Goal: Task Accomplishment & Management: Complete application form

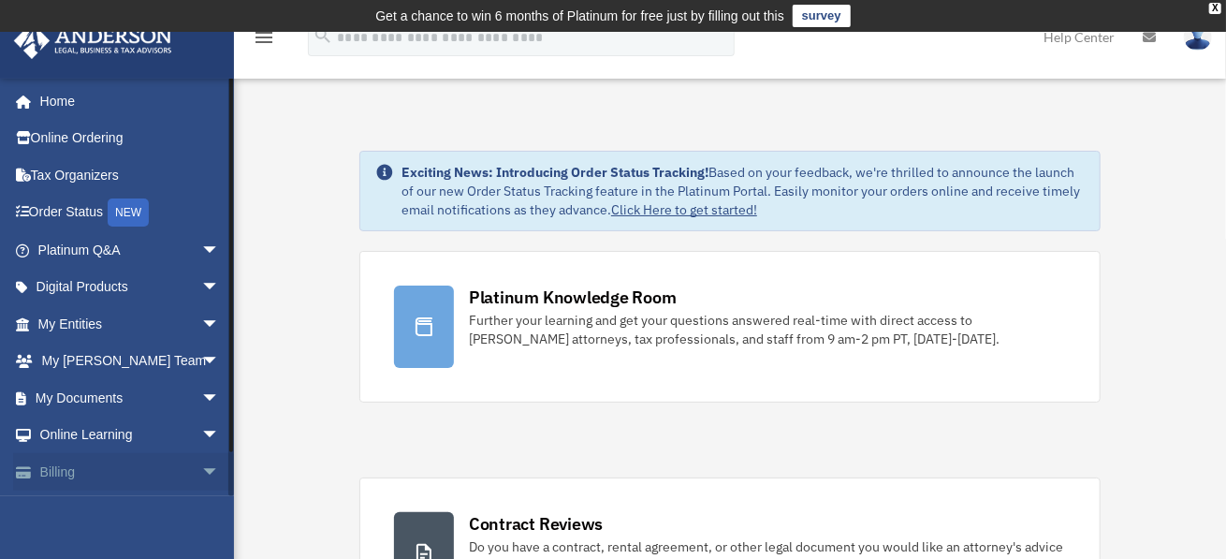
click at [201, 475] on span "arrow_drop_down" at bounding box center [219, 472] width 37 height 38
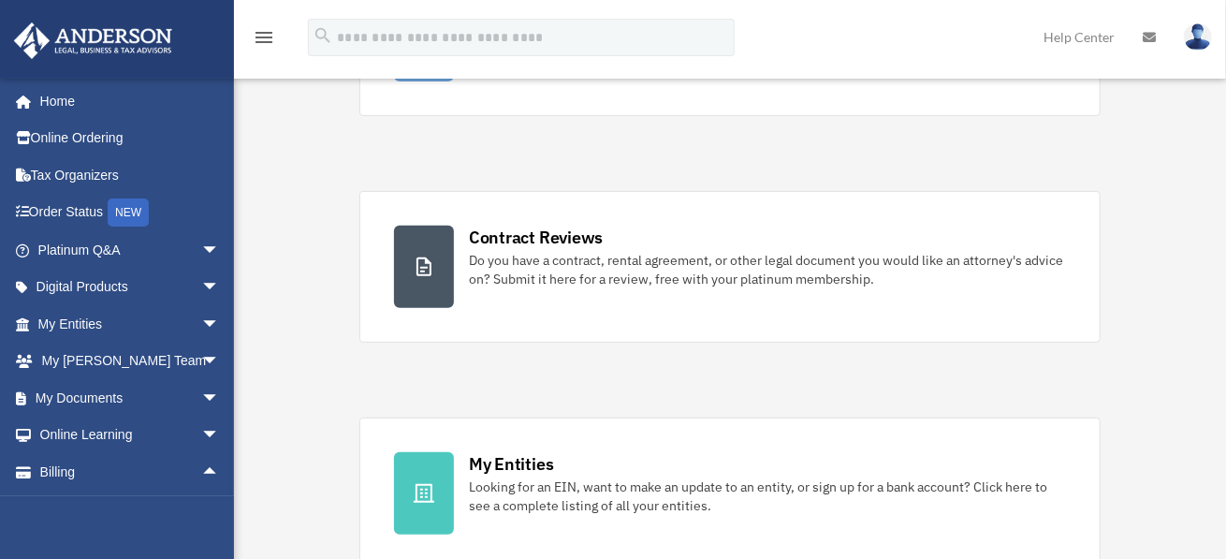
scroll to position [655, 0]
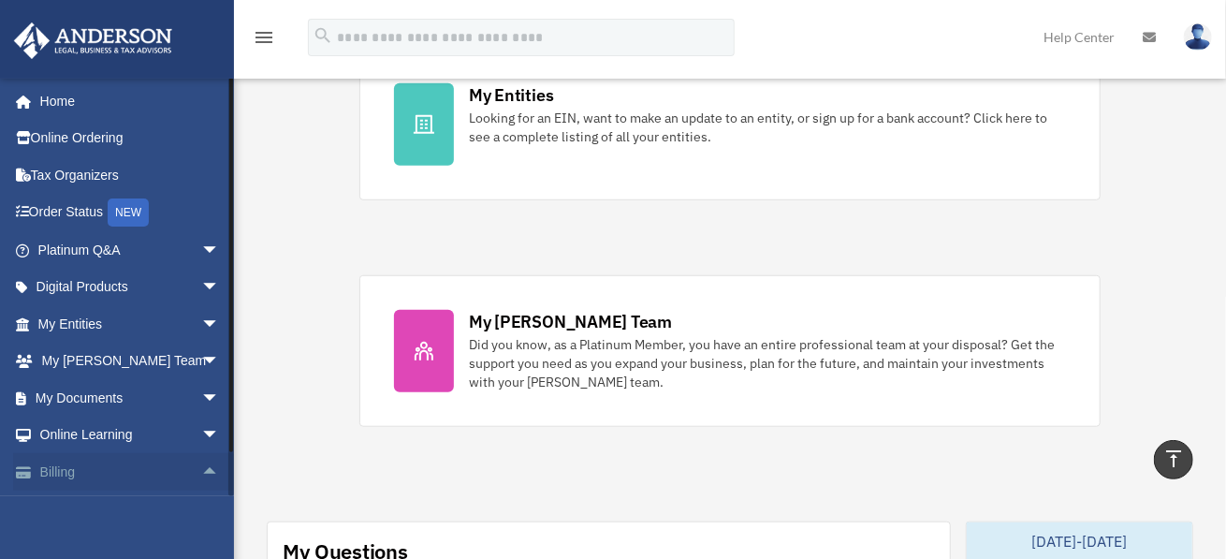
click at [80, 471] on link "Billing arrow_drop_up" at bounding box center [130, 471] width 235 height 37
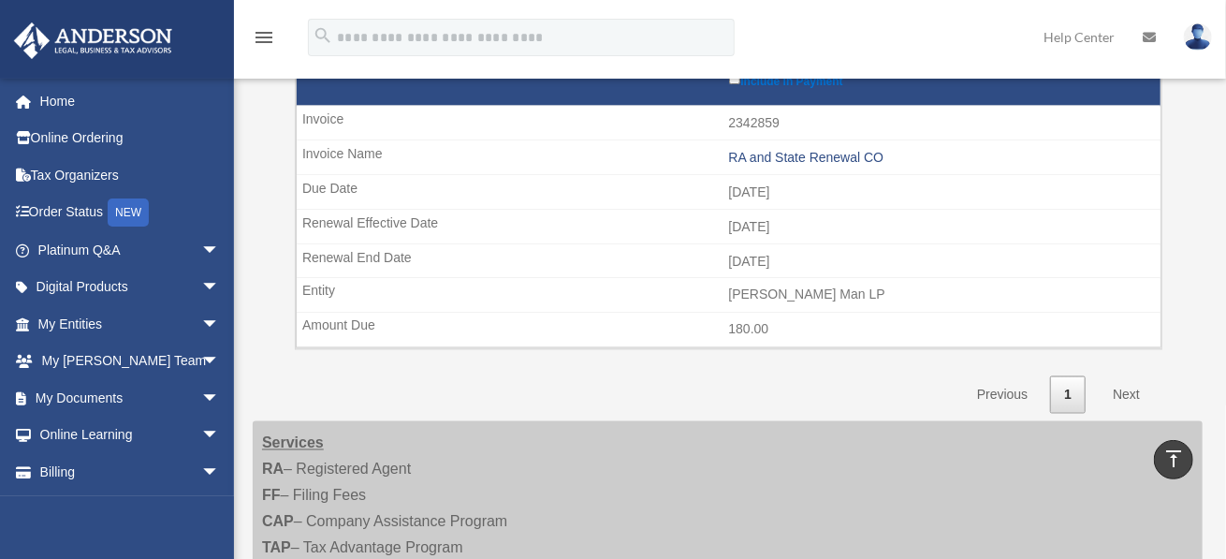
scroll to position [1685, 0]
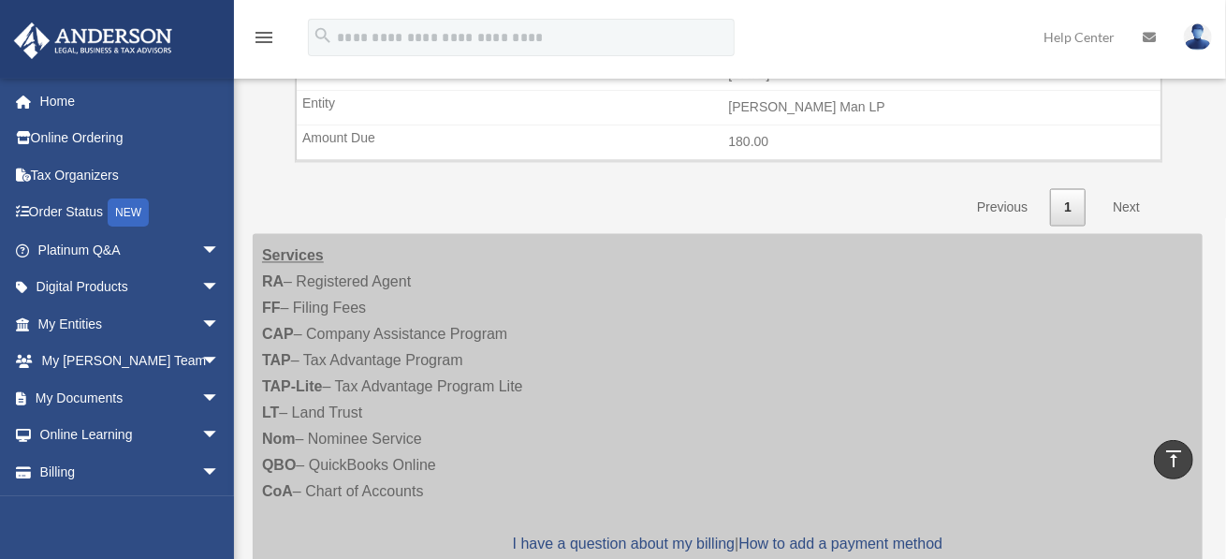
click at [1129, 189] on link "Next" at bounding box center [1126, 208] width 55 height 38
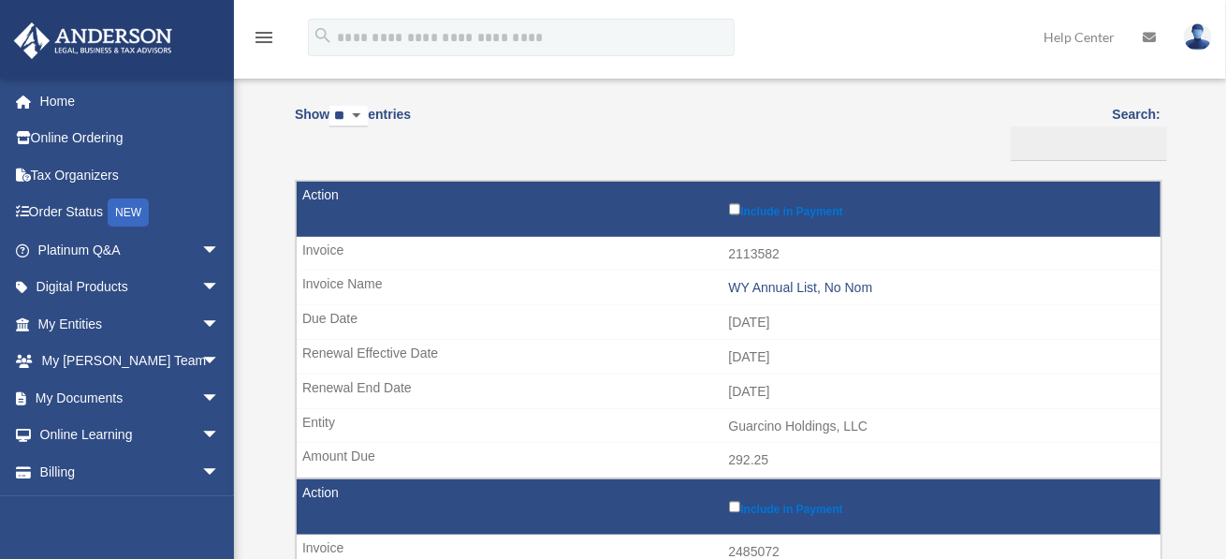
scroll to position [0, 0]
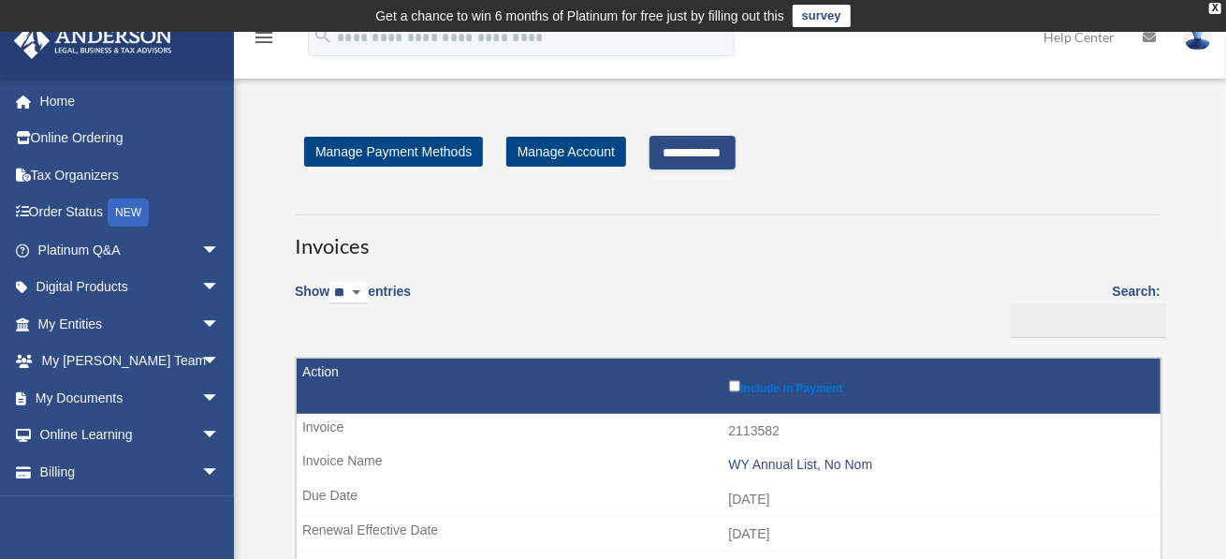
click at [694, 142] on input "**********" at bounding box center [693, 153] width 86 height 34
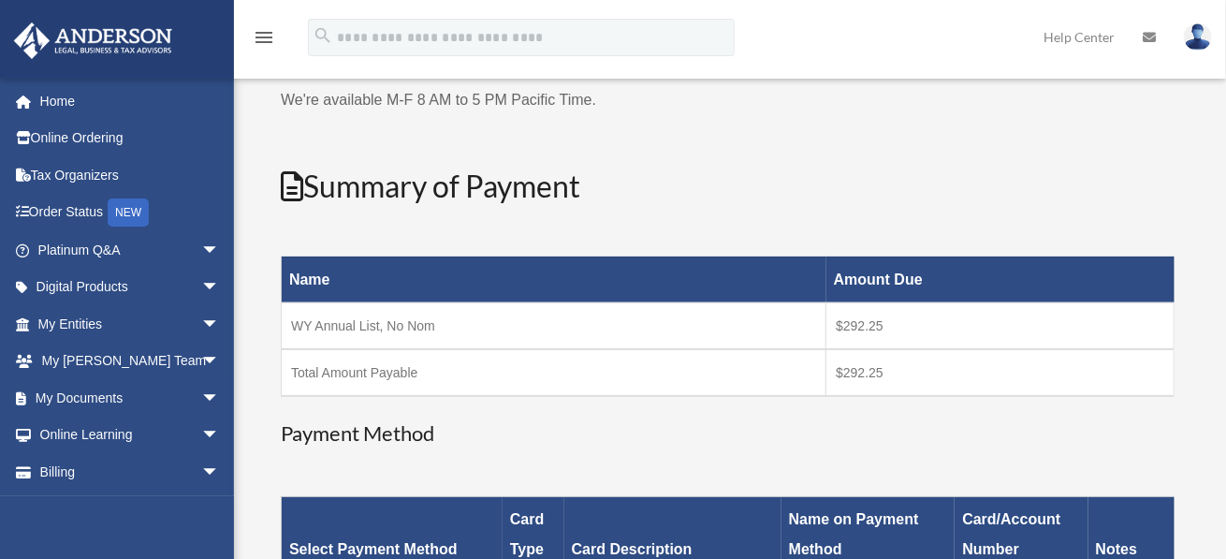
scroll to position [467, 0]
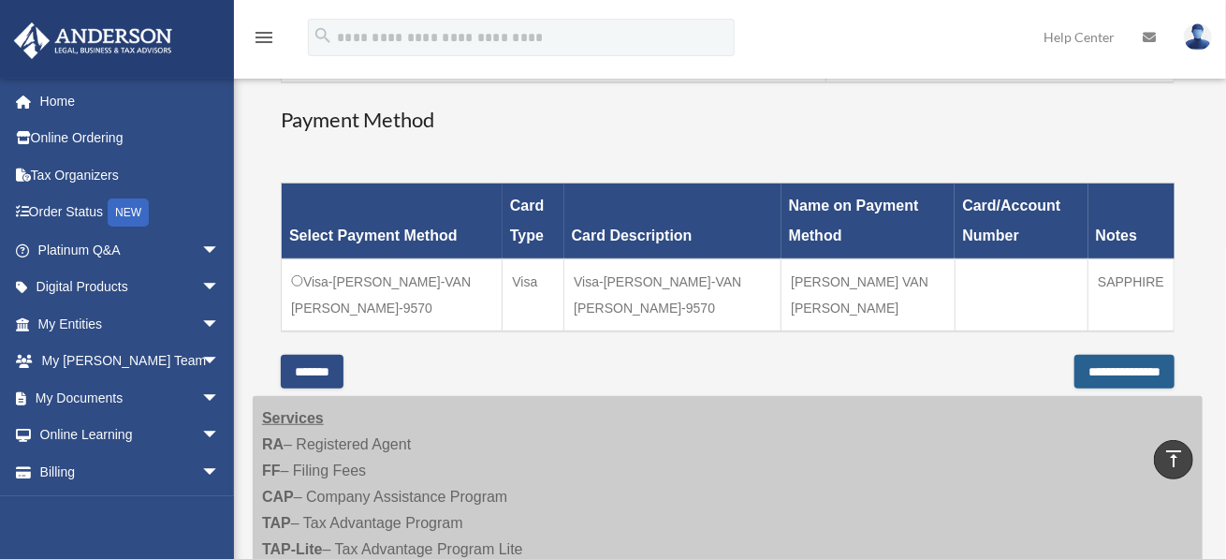
click at [1158, 360] on input "**********" at bounding box center [1124, 372] width 100 height 34
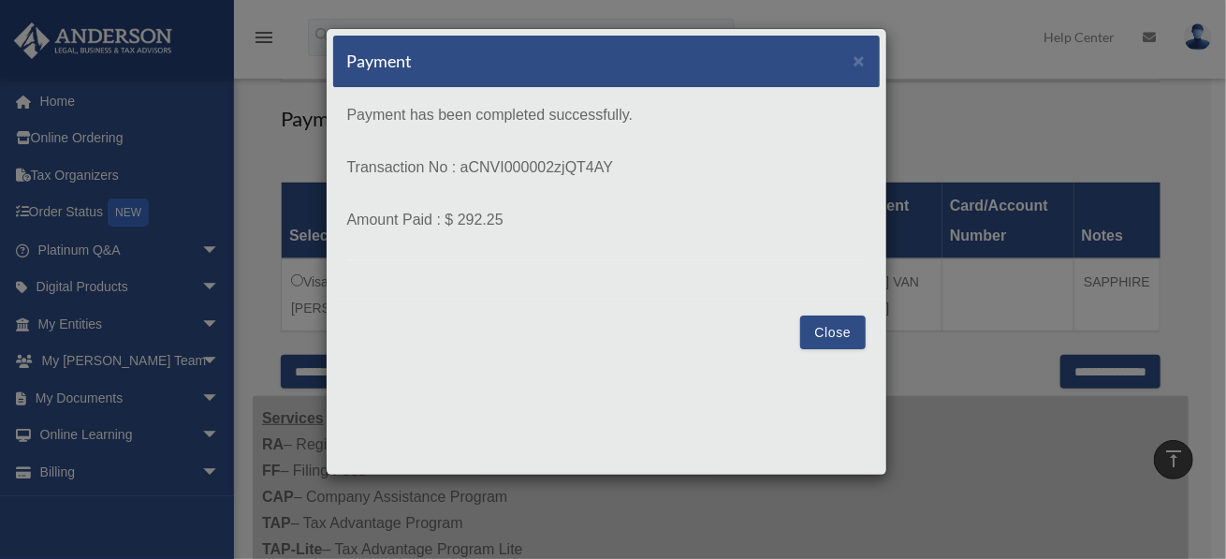
click at [825, 328] on button "Close" at bounding box center [832, 332] width 65 height 34
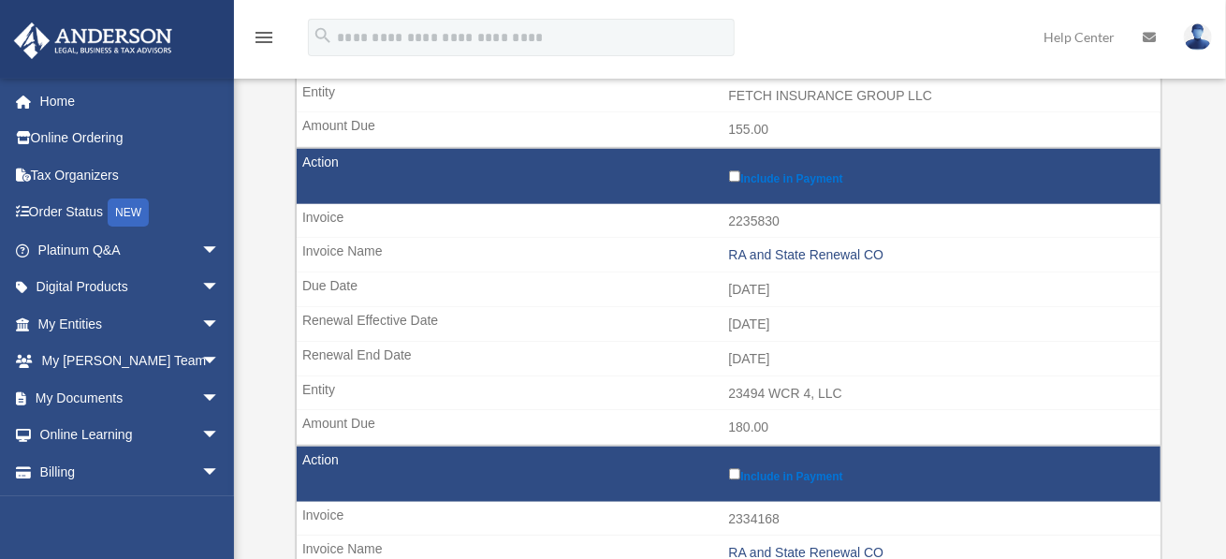
scroll to position [499, 0]
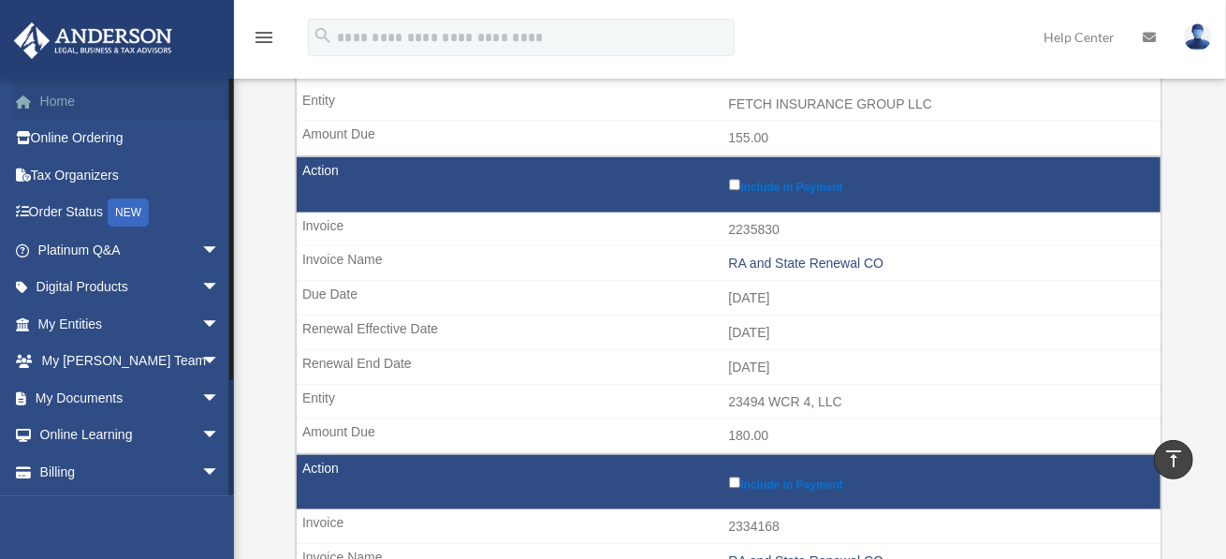
click at [64, 96] on link "Home" at bounding box center [130, 100] width 235 height 37
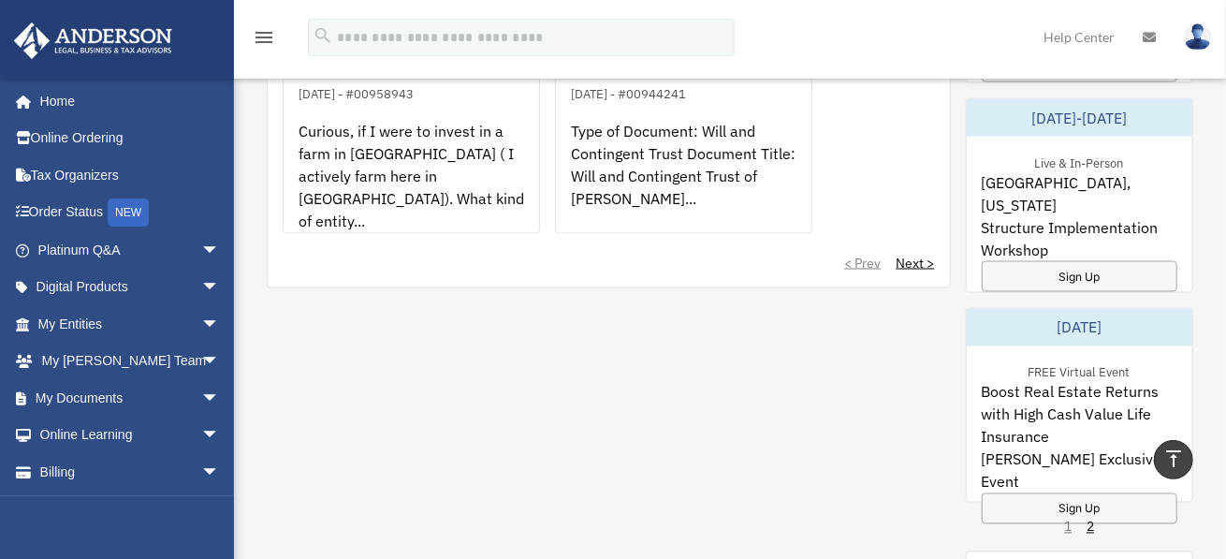
scroll to position [1871, 0]
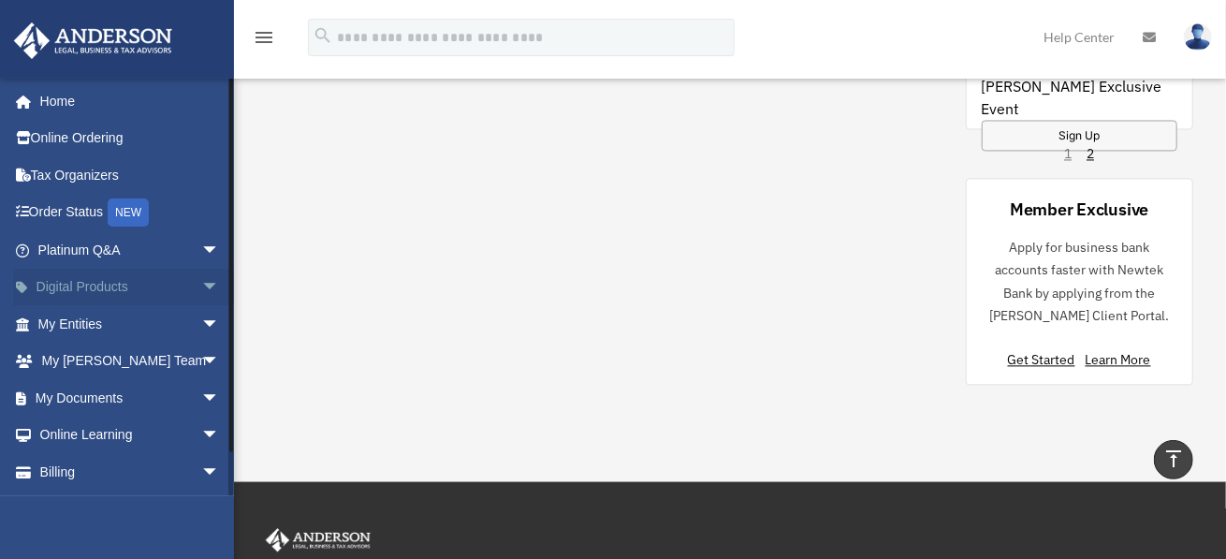
click at [201, 282] on span "arrow_drop_down" at bounding box center [219, 288] width 37 height 38
click at [201, 282] on span "arrow_drop_up" at bounding box center [219, 288] width 37 height 38
click at [201, 250] on span "arrow_drop_down" at bounding box center [219, 250] width 37 height 38
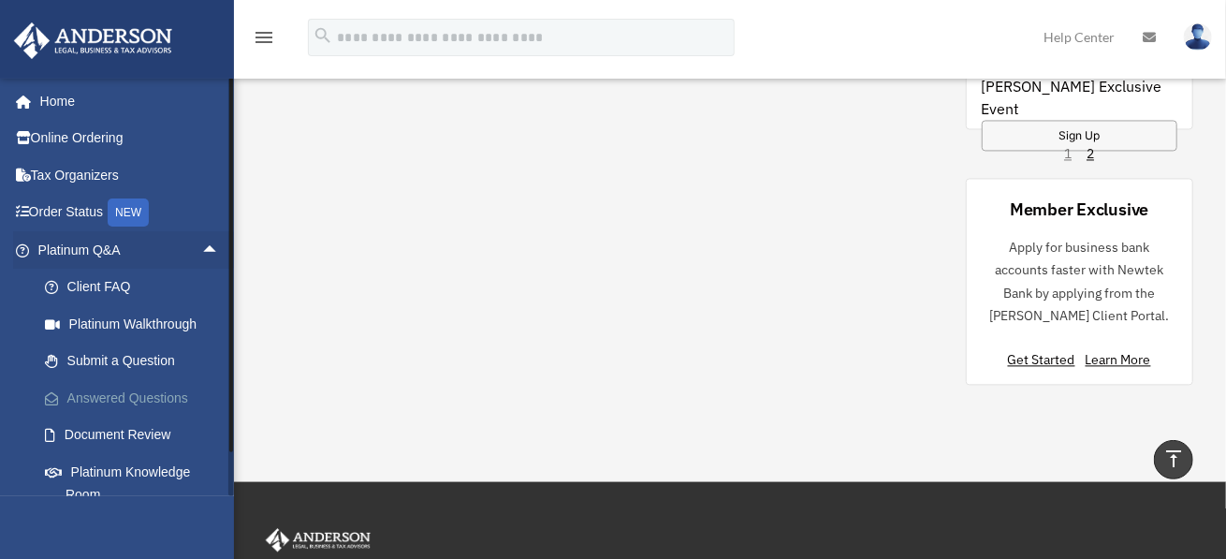
click at [178, 396] on link "Answered Questions" at bounding box center [137, 397] width 222 height 37
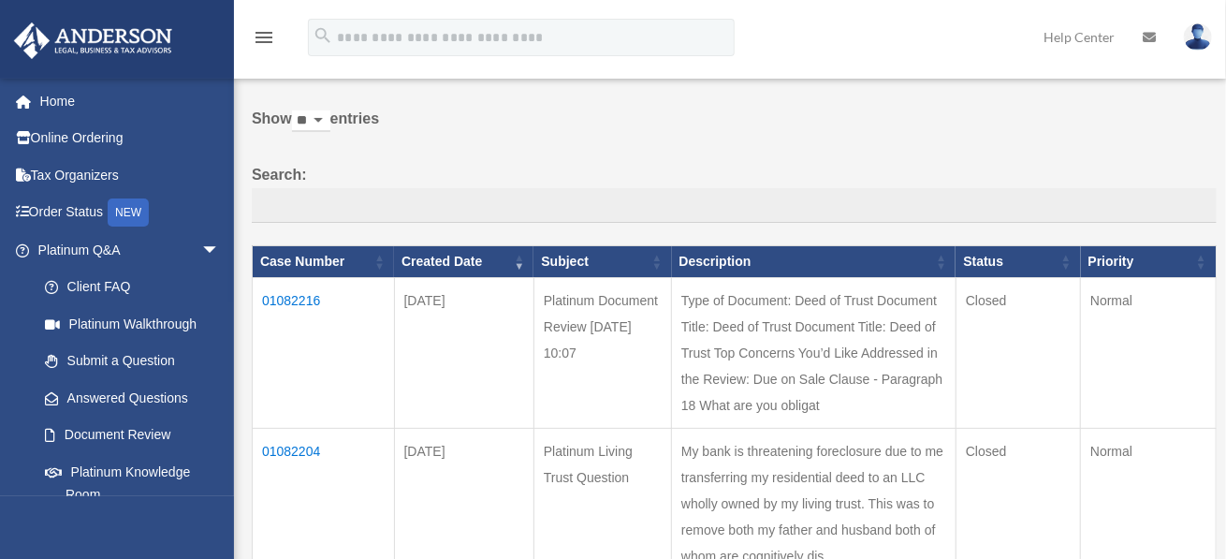
scroll to position [281, 0]
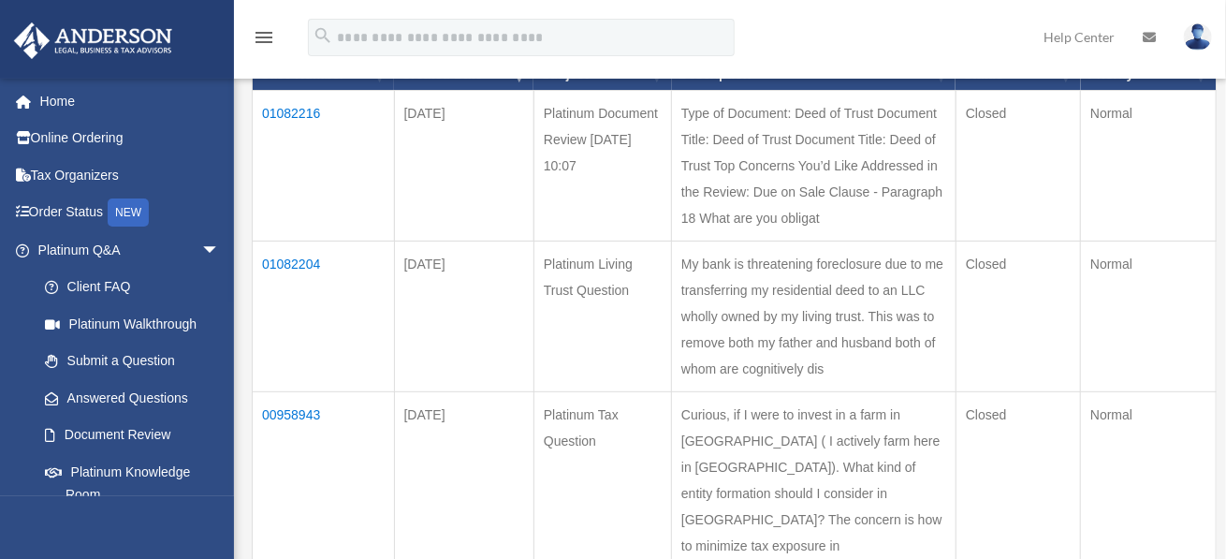
click at [295, 110] on td "01082216" at bounding box center [324, 166] width 142 height 151
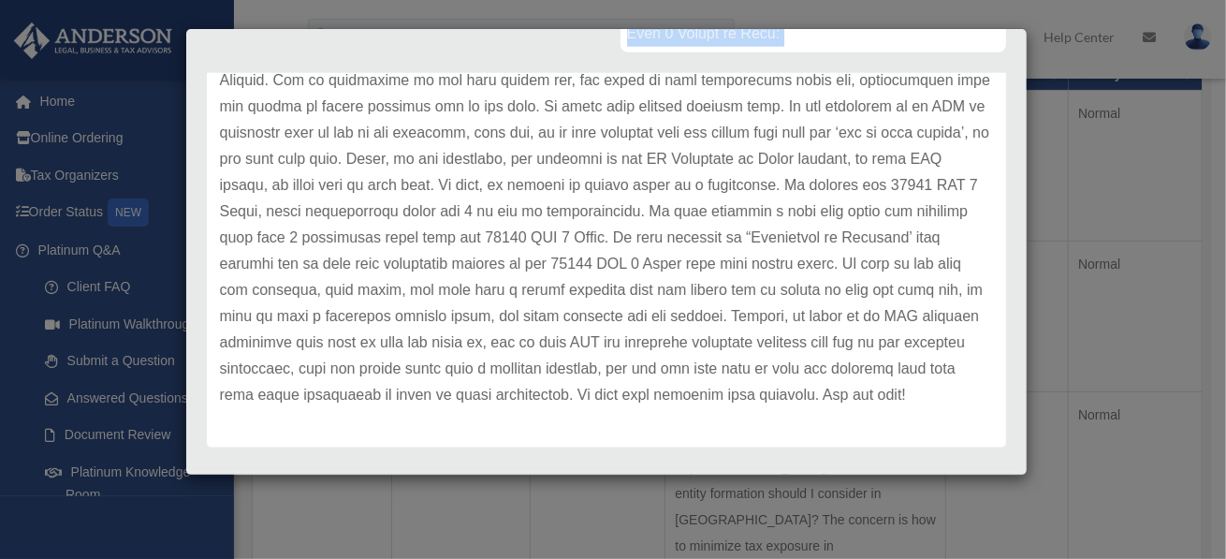
scroll to position [537, 0]
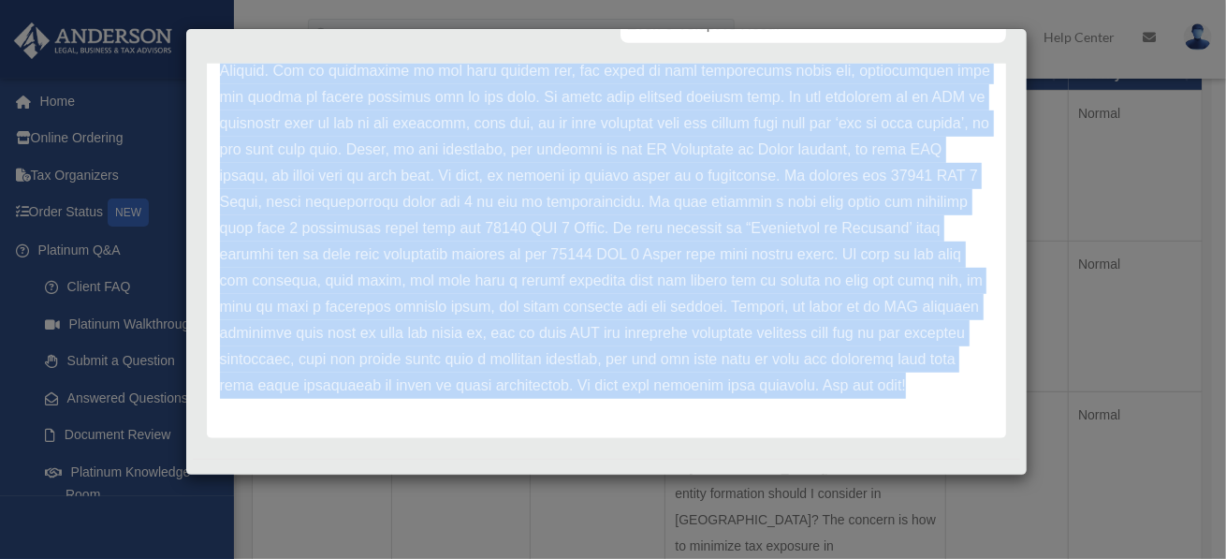
drag, startPoint x: 218, startPoint y: 153, endPoint x: 922, endPoint y: 394, distance: 743.8
click at [922, 394] on div "Update date : 08-25-2025" at bounding box center [606, 45] width 799 height 786
copy div "Update date : 08-25-2025 Thank you for submitting your document for review thro…"
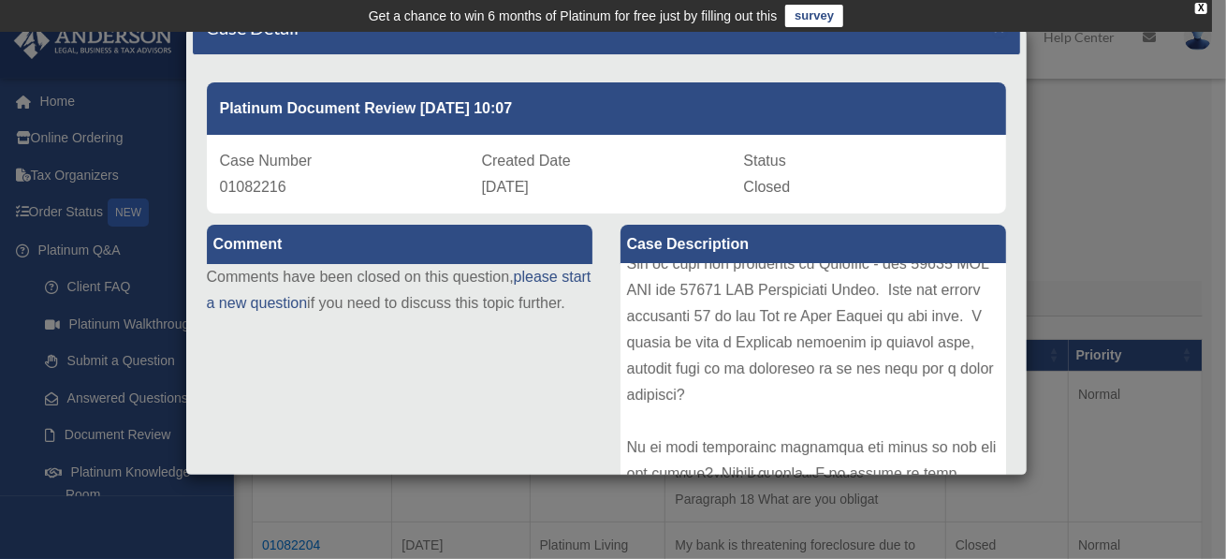
scroll to position [0, 0]
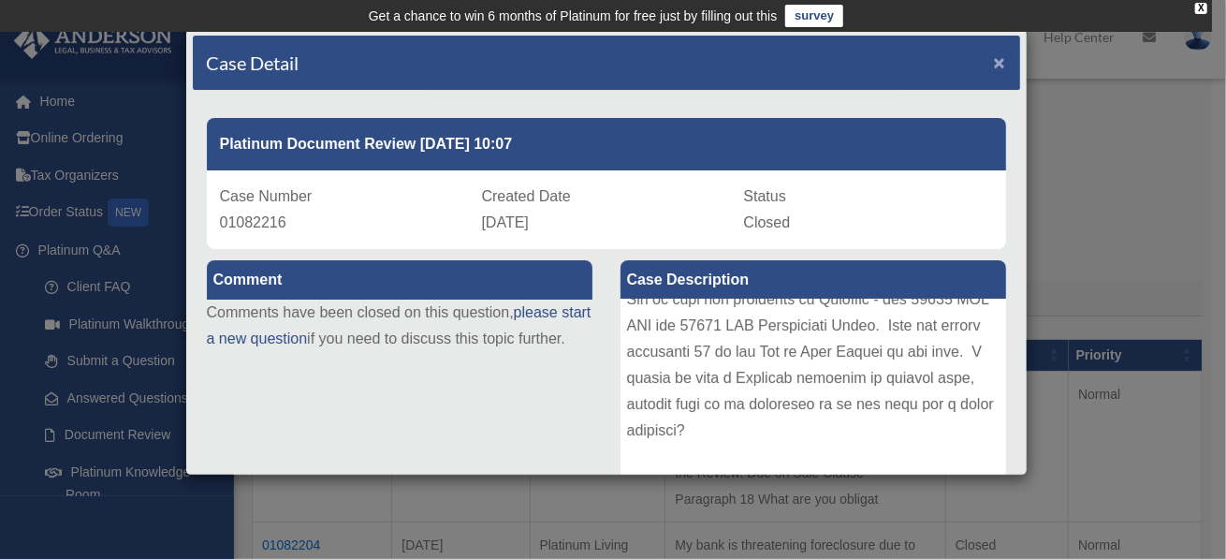
click at [994, 57] on span "×" at bounding box center [1000, 62] width 12 height 22
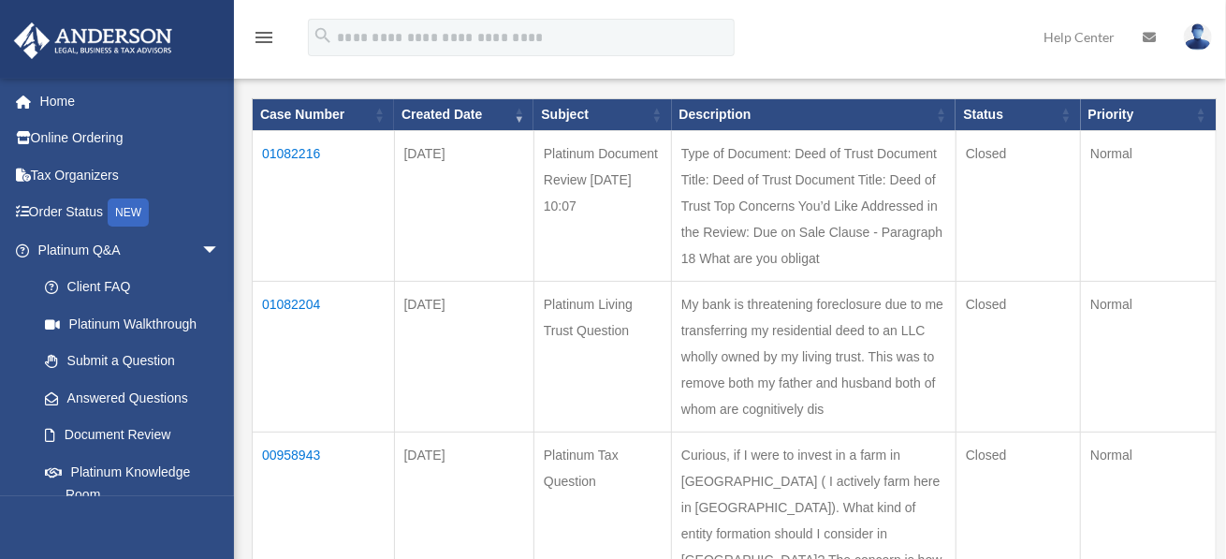
scroll to position [281, 0]
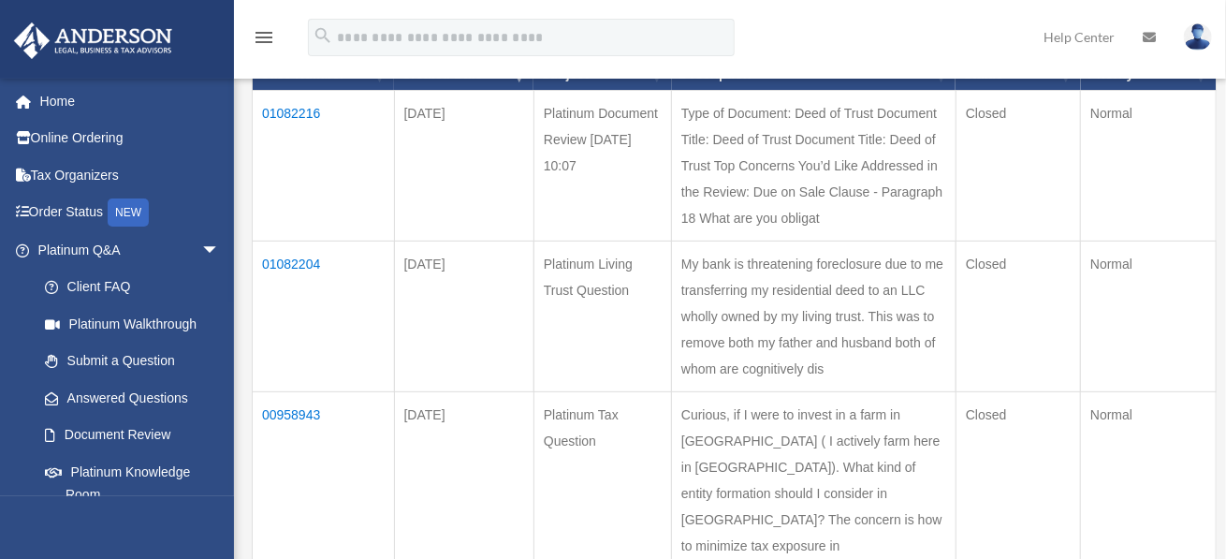
click at [871, 338] on td "My bank is threatening foreclosure due to me transferring my residential deed t…" at bounding box center [814, 316] width 285 height 151
click at [300, 306] on td "01082204" at bounding box center [324, 316] width 142 height 151
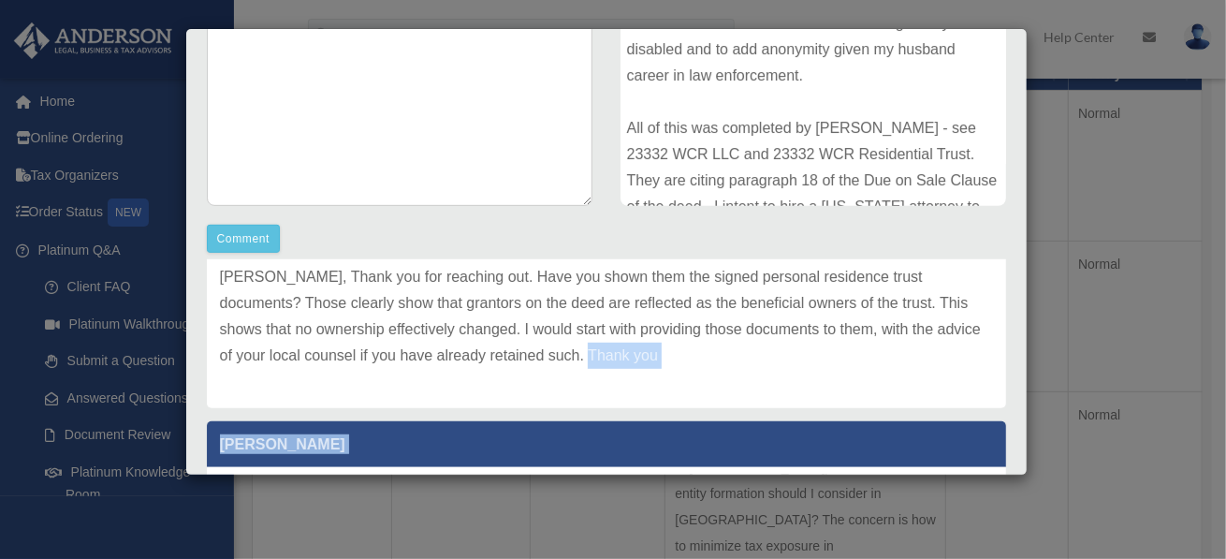
scroll to position [91, 0]
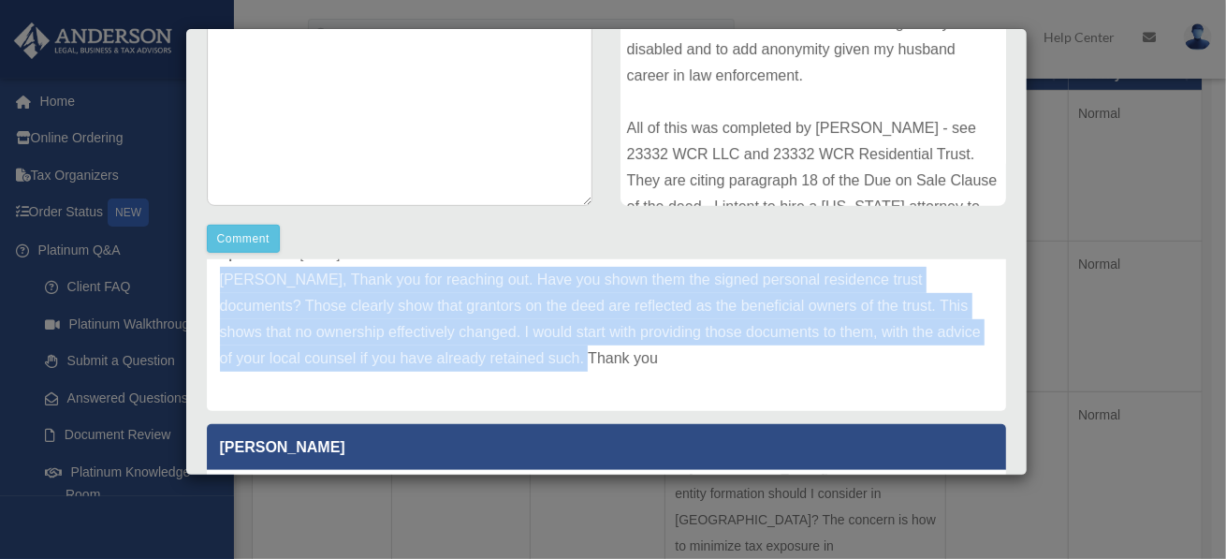
drag, startPoint x: 615, startPoint y: 360, endPoint x: 215, endPoint y: 275, distance: 408.6
click at [215, 275] on div "Update date : 08-27-2025 Joan, Thank you for reaching out. Have you shown them …" at bounding box center [606, 318] width 799 height 183
copy p "Joan, Thank you for reaching out. Have you shown them the signed personal resid…"
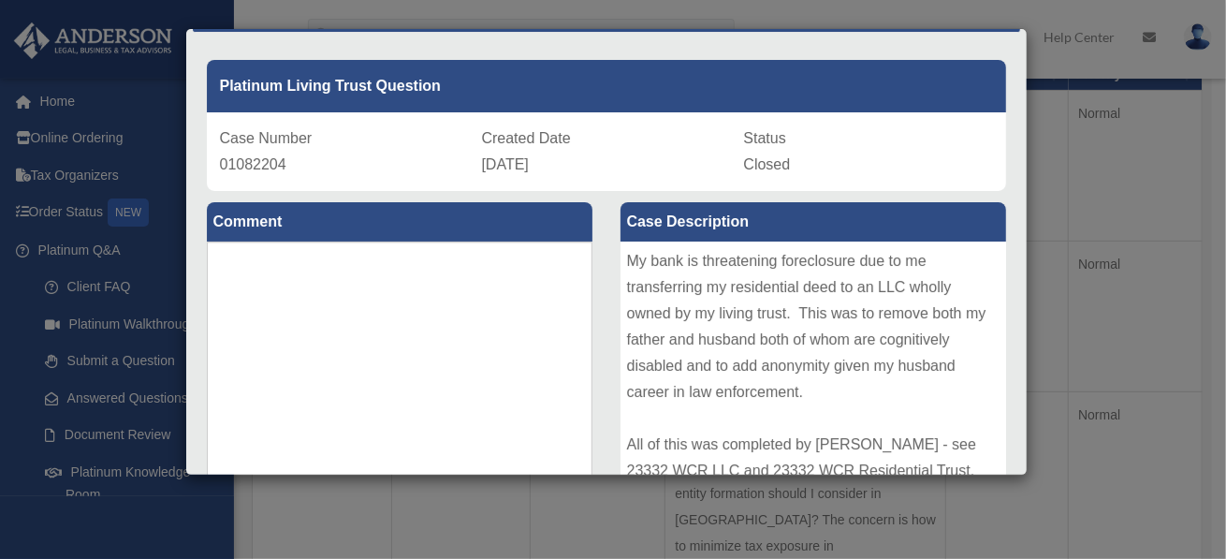
scroll to position [0, 0]
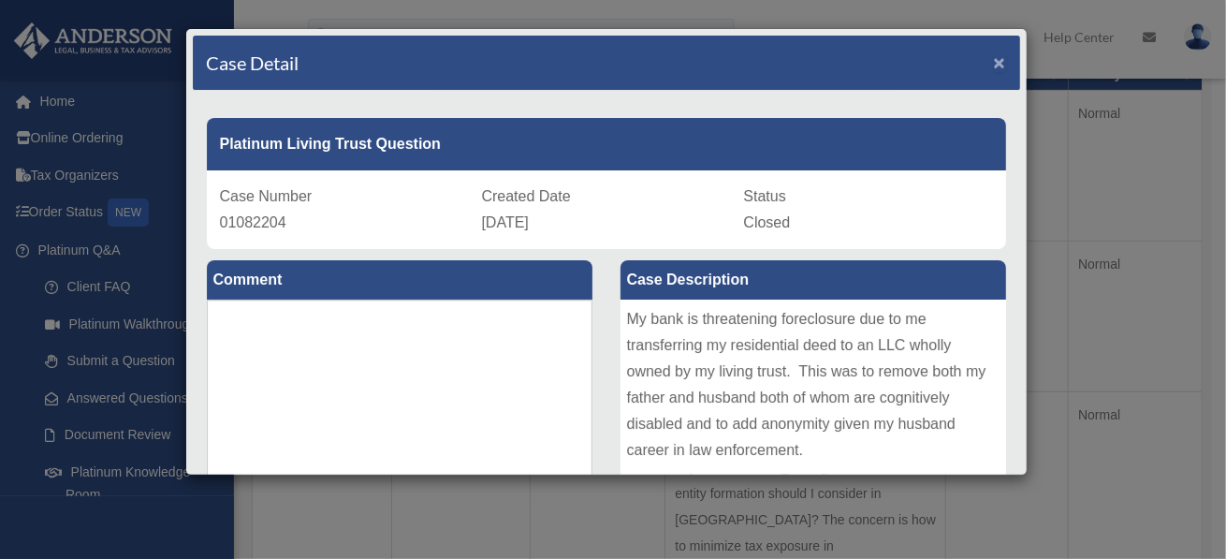
click at [994, 57] on span "×" at bounding box center [1000, 62] width 12 height 22
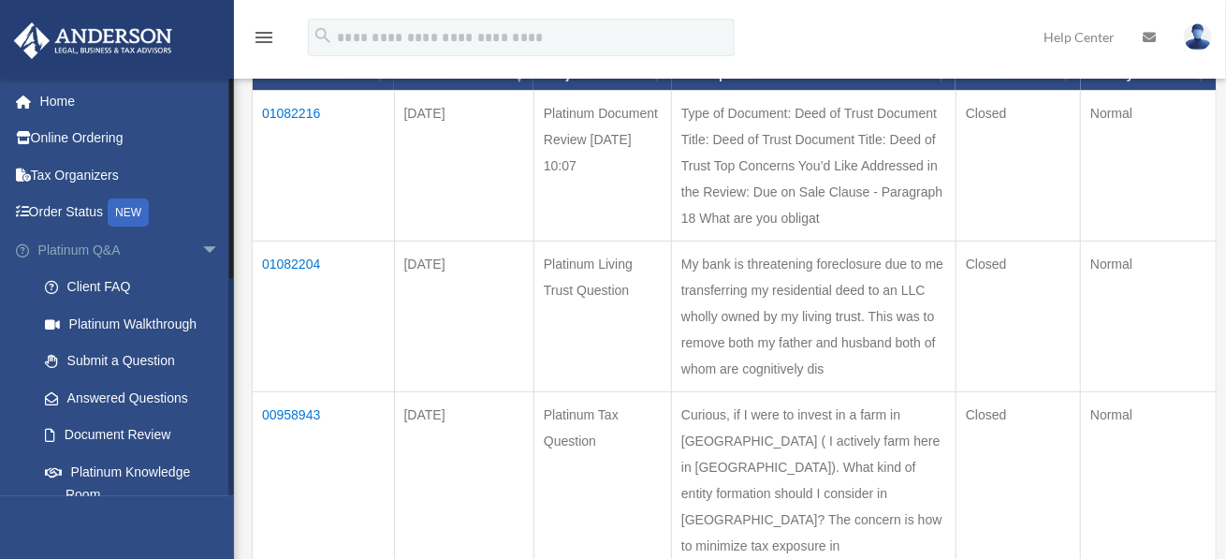
click at [93, 249] on link "Platinum Q&A arrow_drop_down" at bounding box center [130, 249] width 235 height 37
click at [121, 133] on link "Online Ordering" at bounding box center [130, 138] width 235 height 37
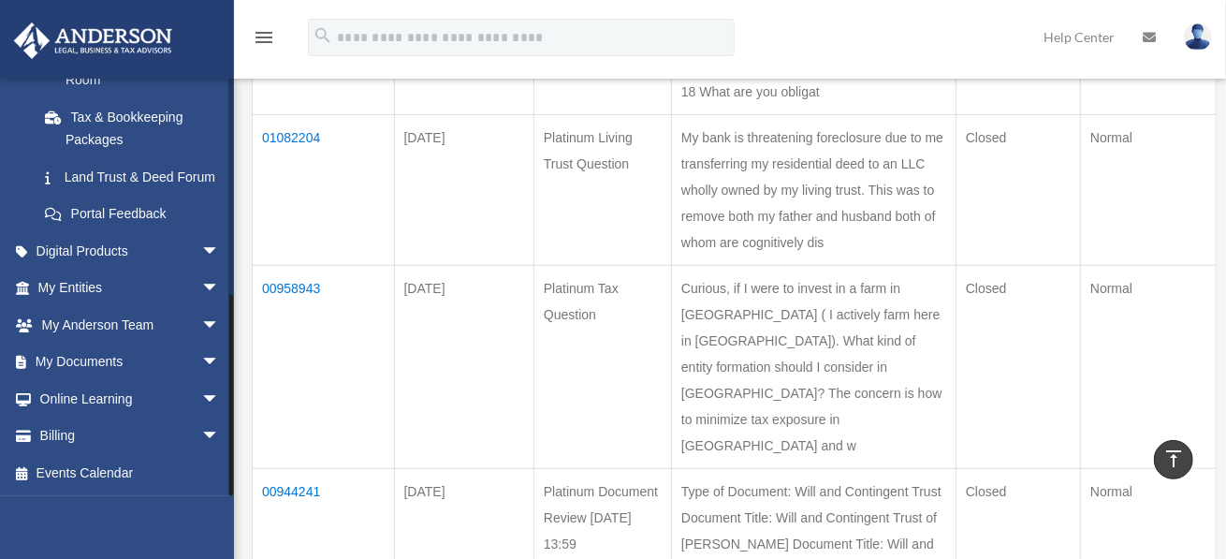
scroll to position [500, 0]
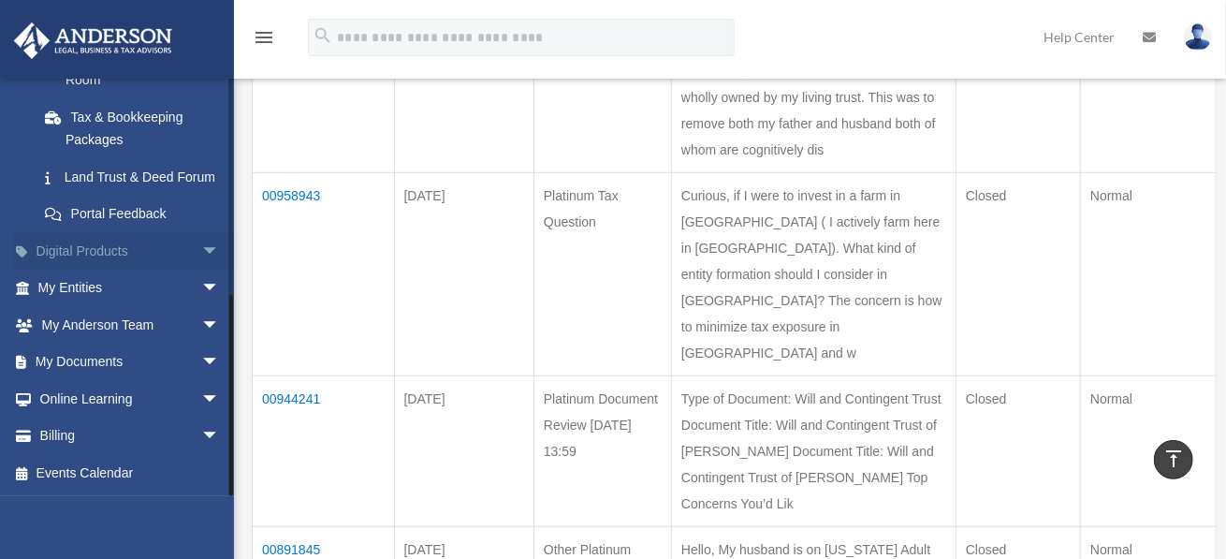
click at [158, 252] on link "Digital Products arrow_drop_down" at bounding box center [130, 250] width 235 height 37
click at [91, 246] on link "Digital Products arrow_drop_down" at bounding box center [130, 250] width 235 height 37
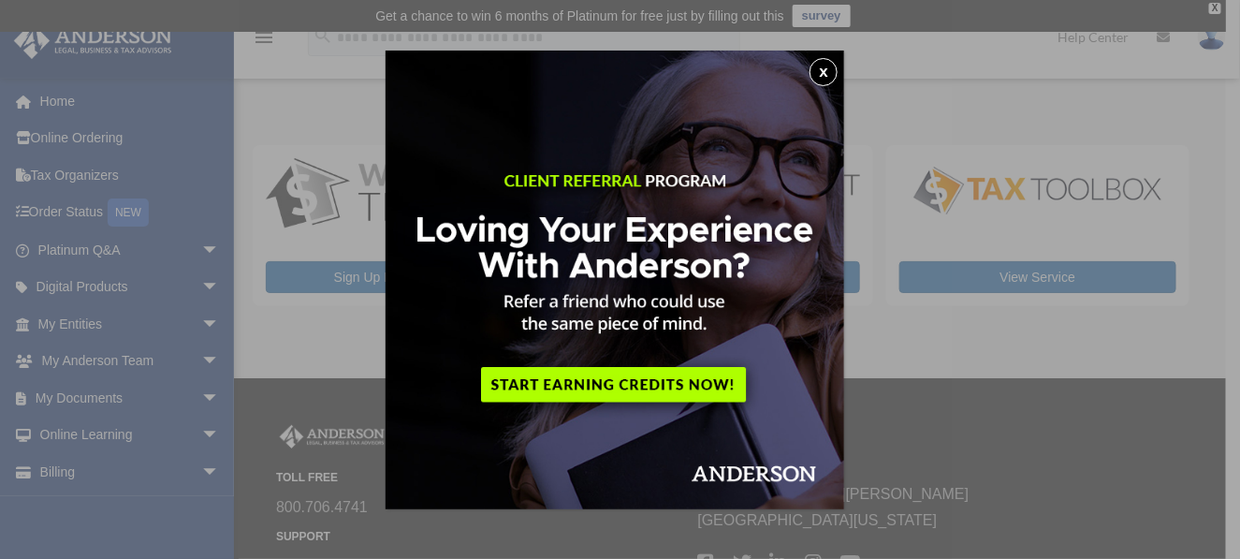
click at [829, 69] on button "x" at bounding box center [824, 72] width 28 height 28
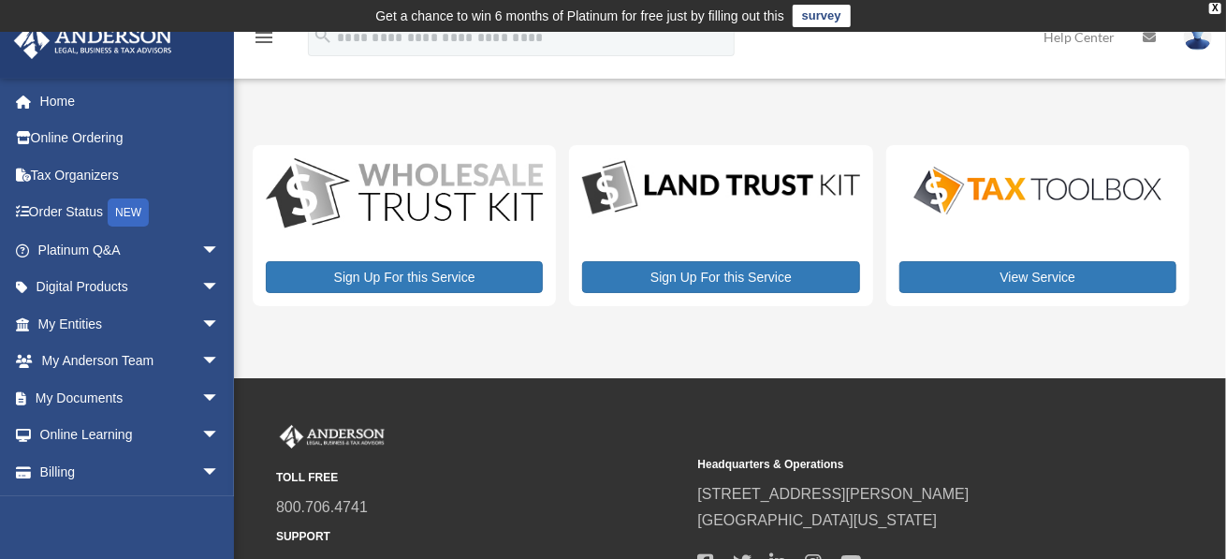
click at [258, 37] on icon "menu" at bounding box center [264, 37] width 22 height 22
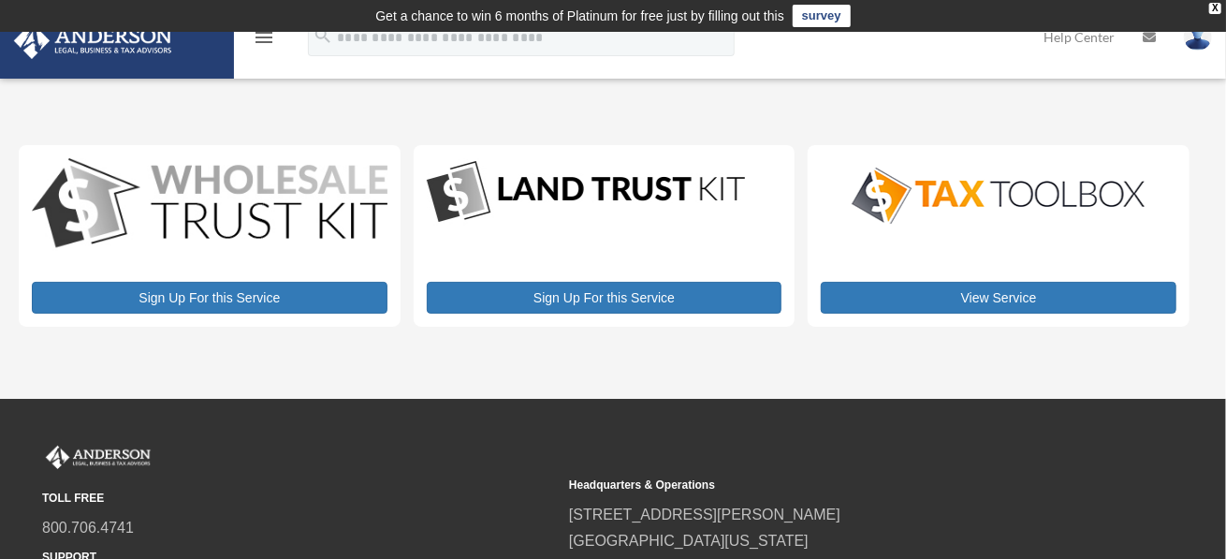
click at [258, 37] on icon "menu" at bounding box center [264, 37] width 22 height 22
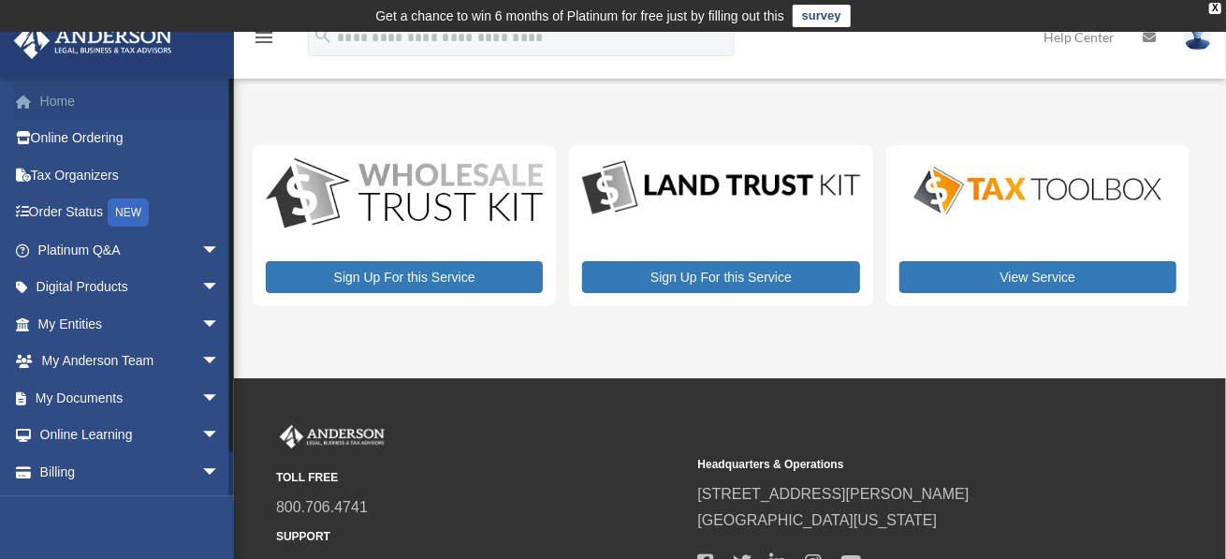
click at [53, 97] on link "Home" at bounding box center [130, 100] width 235 height 37
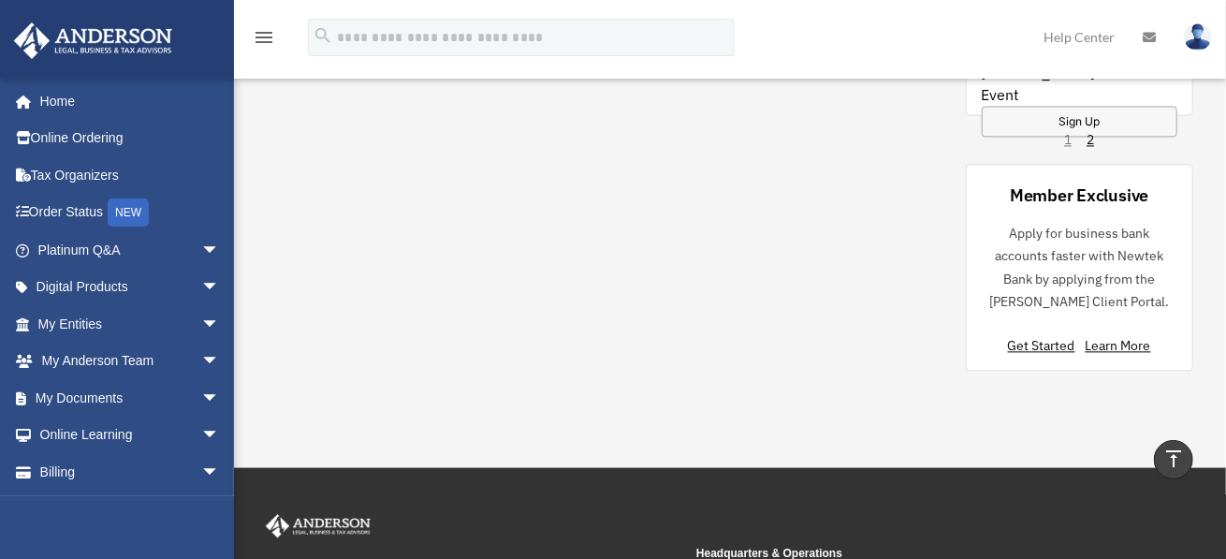
scroll to position [1871, 0]
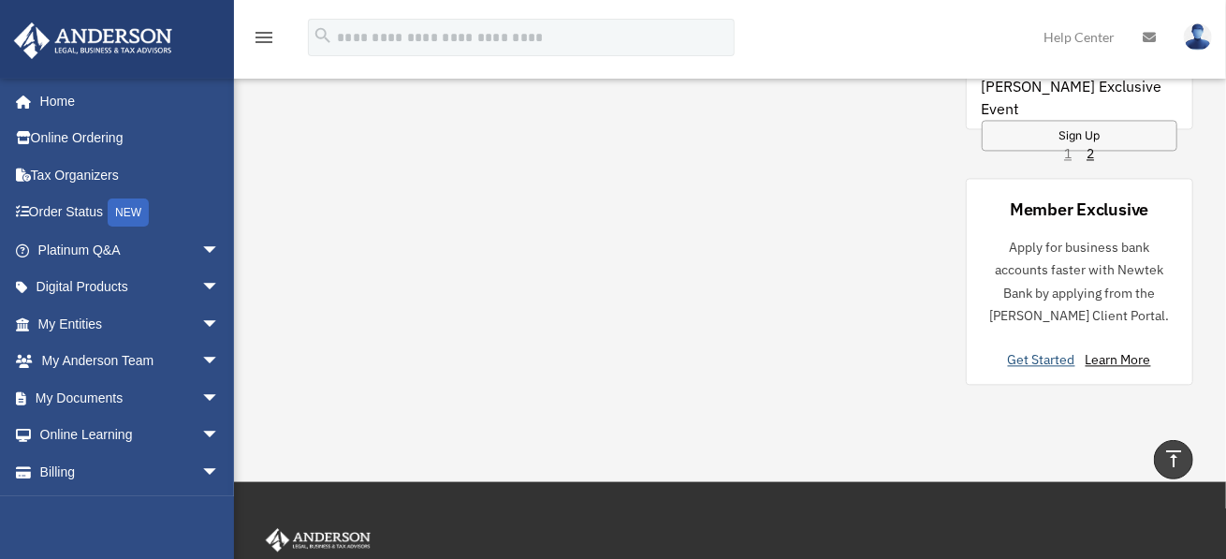
click at [1047, 352] on link "Get Started" at bounding box center [1045, 359] width 75 height 17
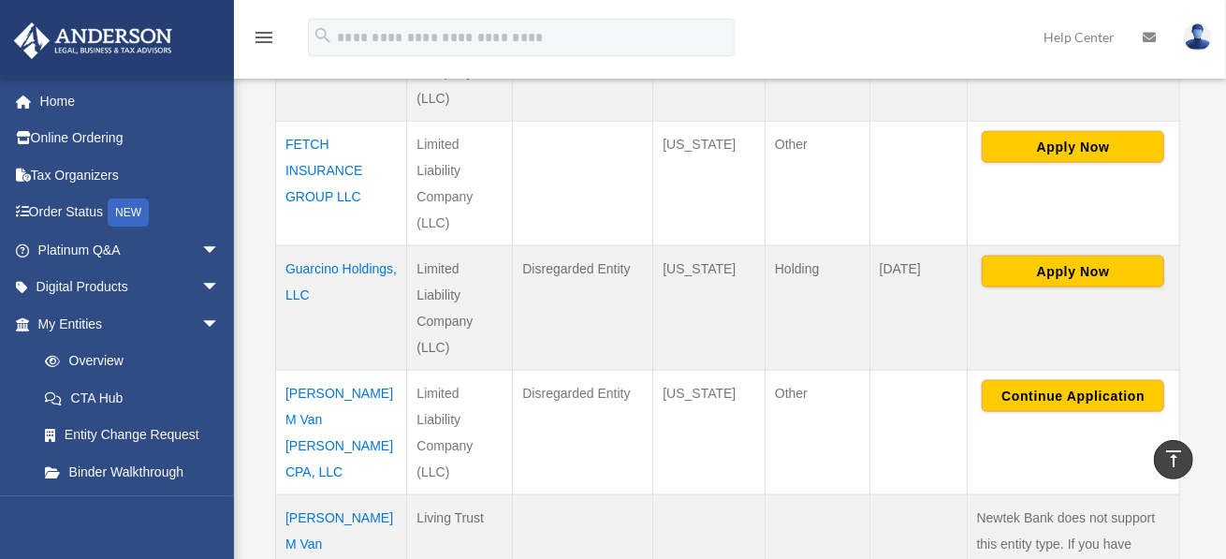
scroll to position [1123, 0]
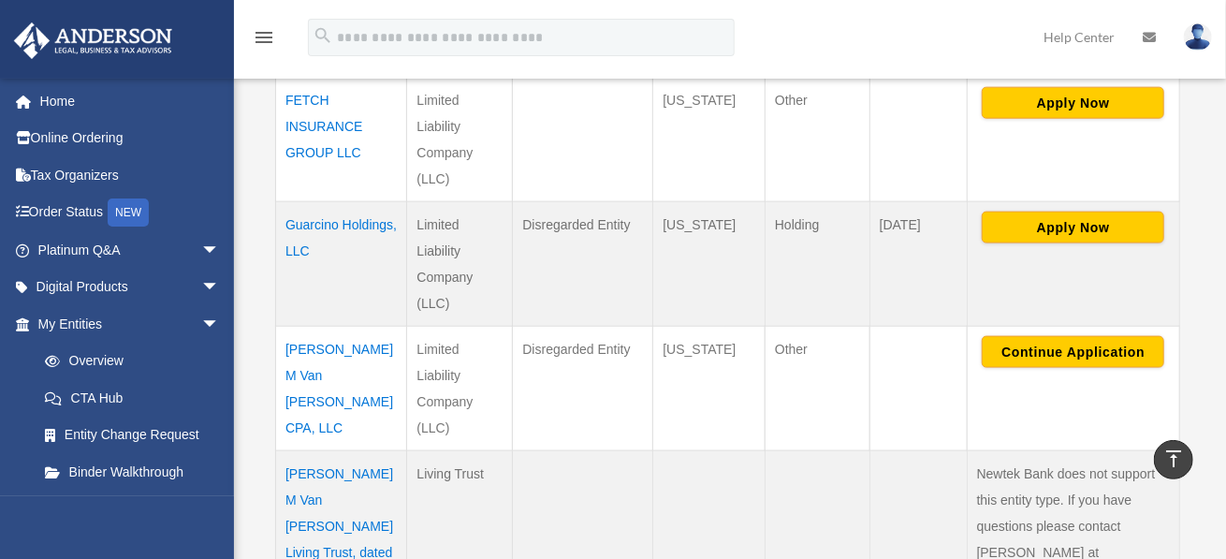
click at [316, 355] on td "[PERSON_NAME] M Van [PERSON_NAME] CPA, LLC" at bounding box center [341, 389] width 131 height 124
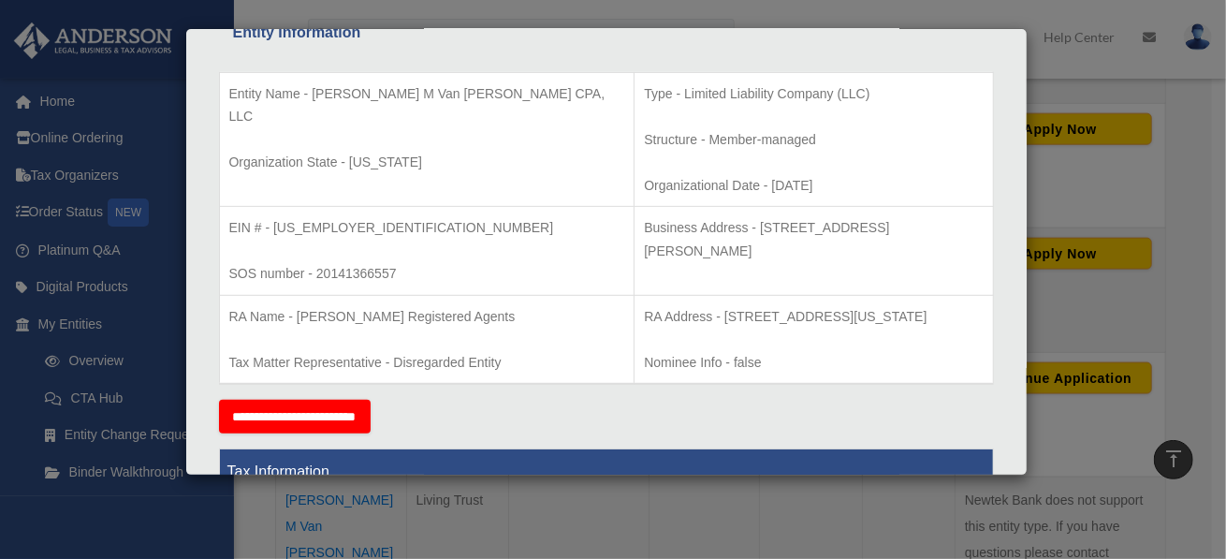
scroll to position [0, 0]
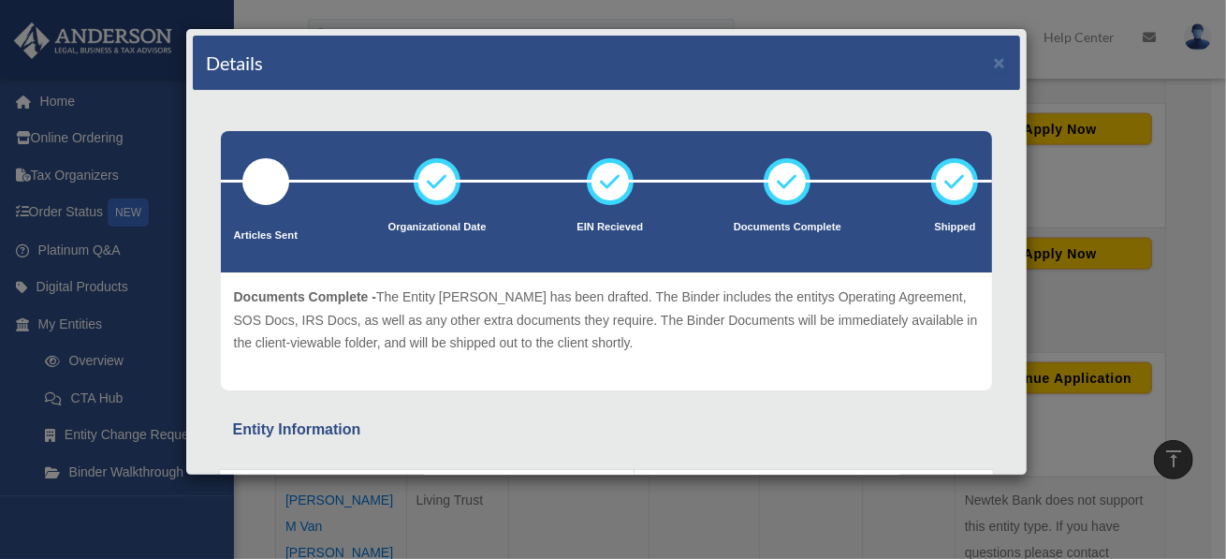
click at [1001, 52] on div "Details ×" at bounding box center [606, 63] width 827 height 55
click at [994, 59] on button "×" at bounding box center [1000, 62] width 12 height 20
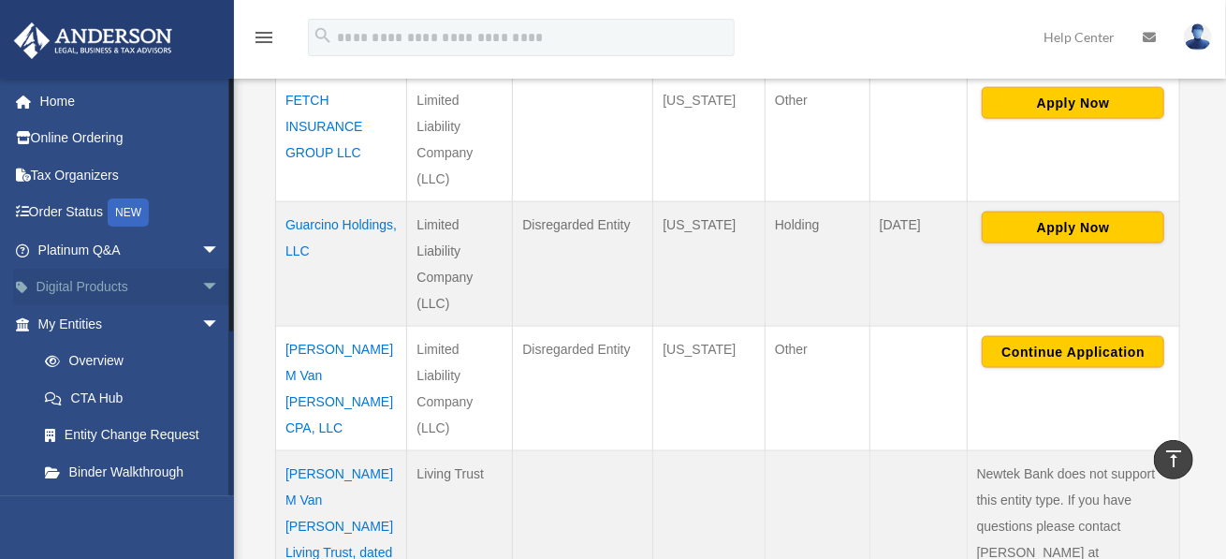
click at [106, 279] on link "Digital Products arrow_drop_down" at bounding box center [130, 287] width 235 height 37
click at [201, 286] on span "arrow_drop_down" at bounding box center [219, 288] width 37 height 38
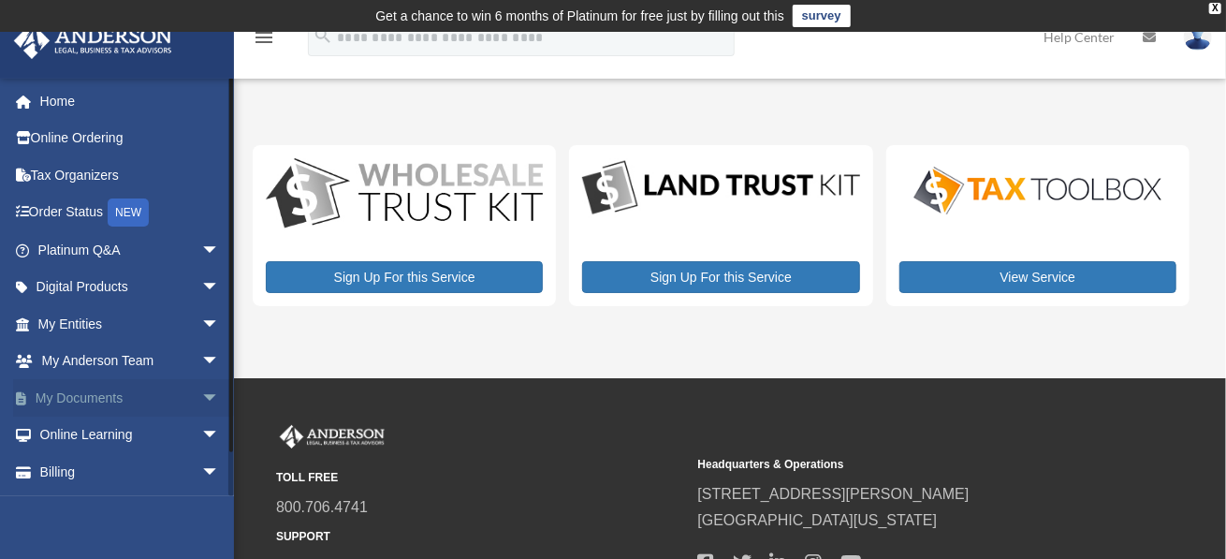
click at [201, 395] on span "arrow_drop_down" at bounding box center [219, 398] width 37 height 38
click at [63, 430] on span at bounding box center [61, 435] width 12 height 13
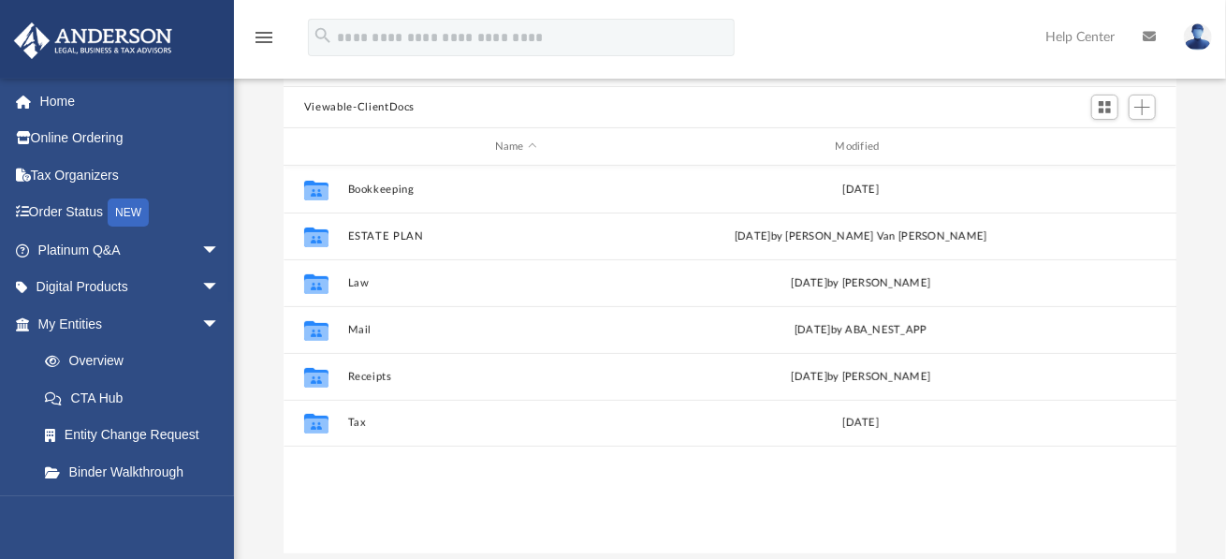
scroll to position [187, 0]
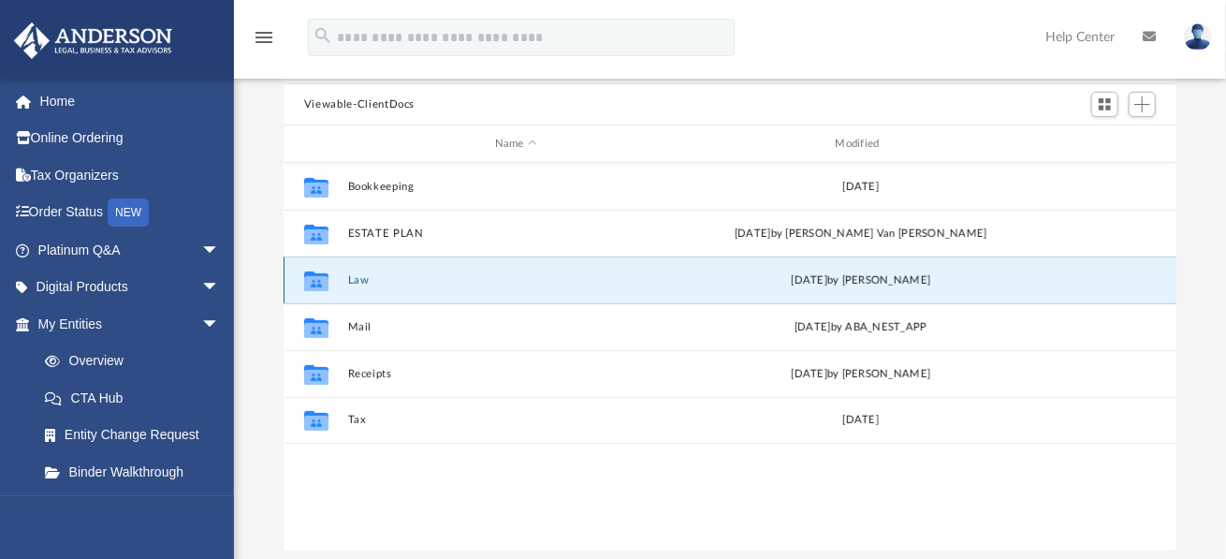
click at [358, 275] on button "Law" at bounding box center [516, 280] width 337 height 12
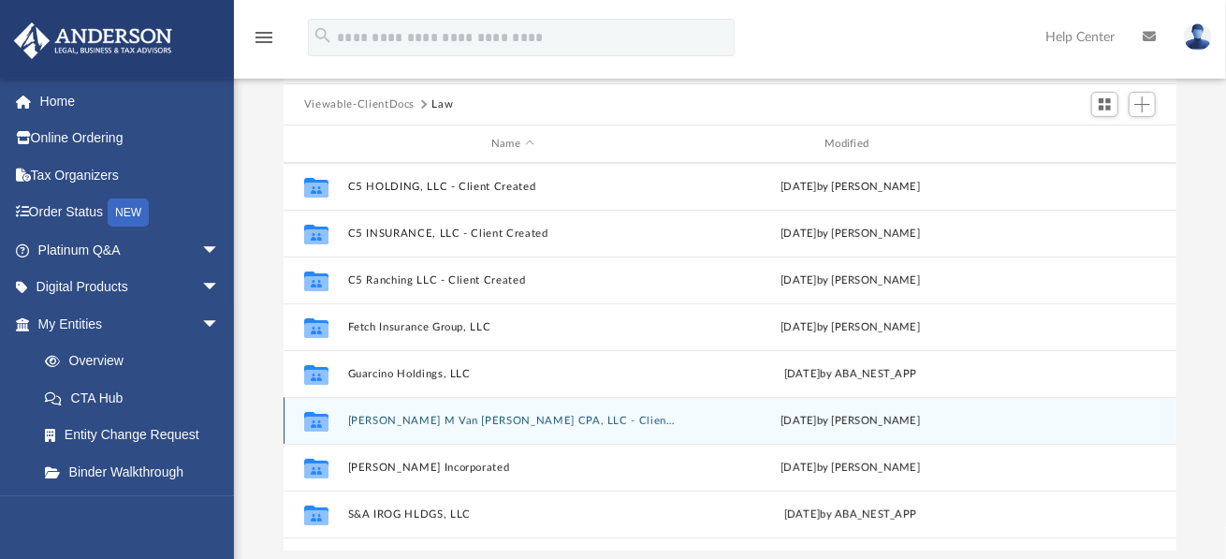
click at [311, 418] on icon "grid" at bounding box center [316, 423] width 24 height 15
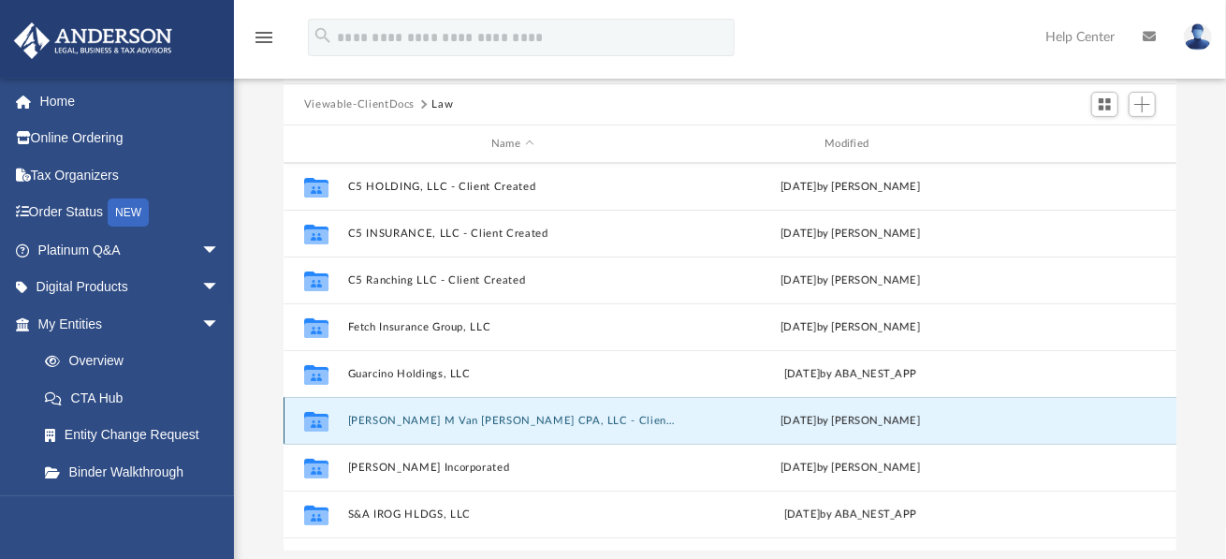
click at [394, 419] on button "Joan M Van De Griek CPA, LLC - Client Created" at bounding box center [512, 421] width 329 height 12
click at [393, 417] on button "Joan M Van De Griek CPA, LLC - Client Created" at bounding box center [512, 421] width 329 height 12
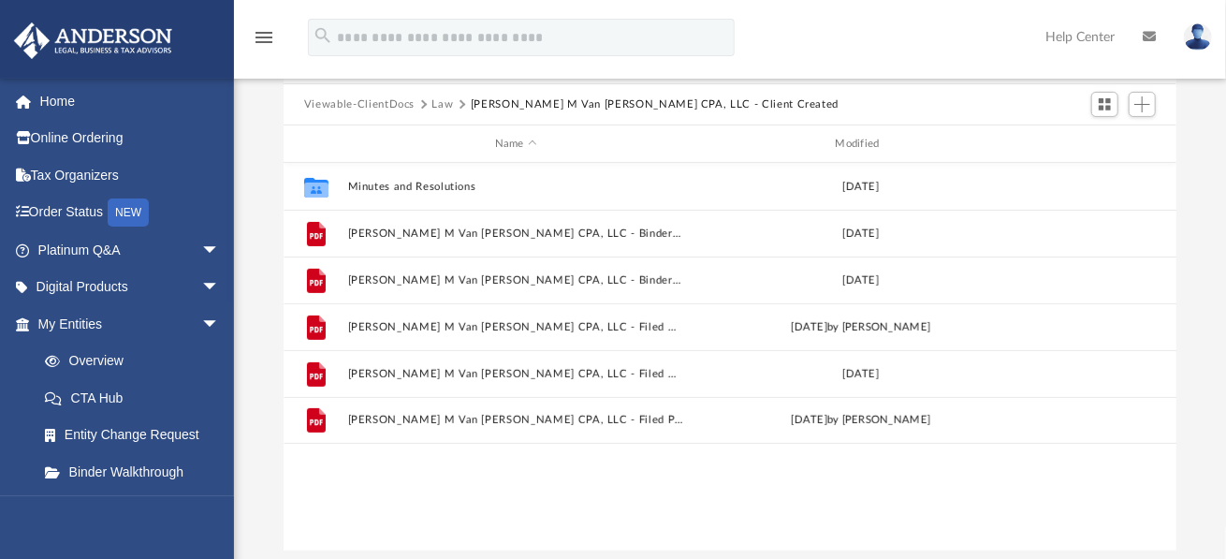
scroll to position [0, 0]
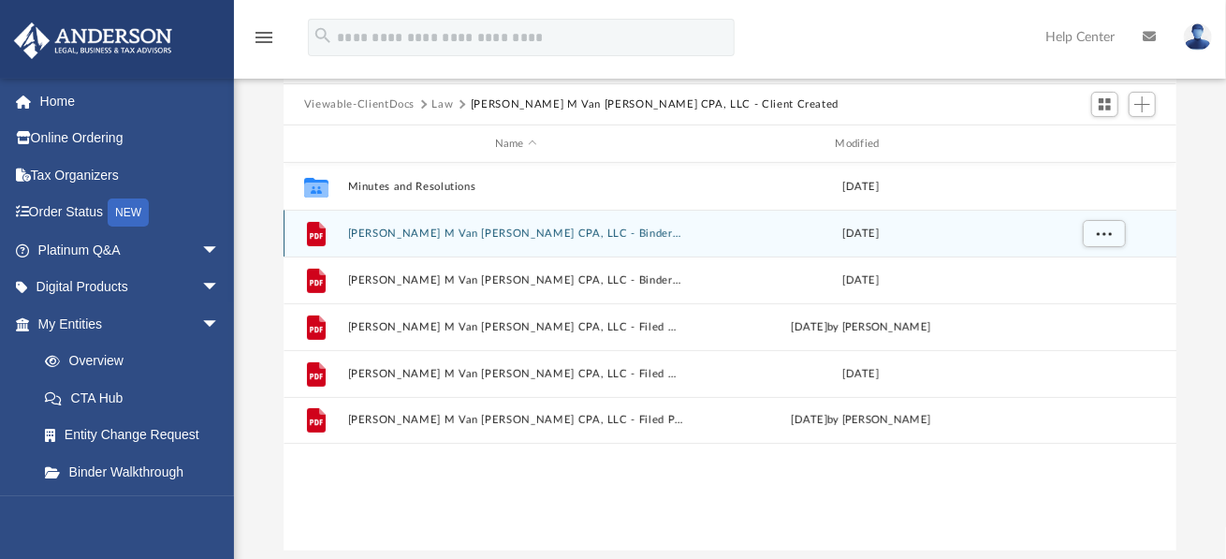
click at [314, 234] on icon "grid" at bounding box center [316, 233] width 19 height 24
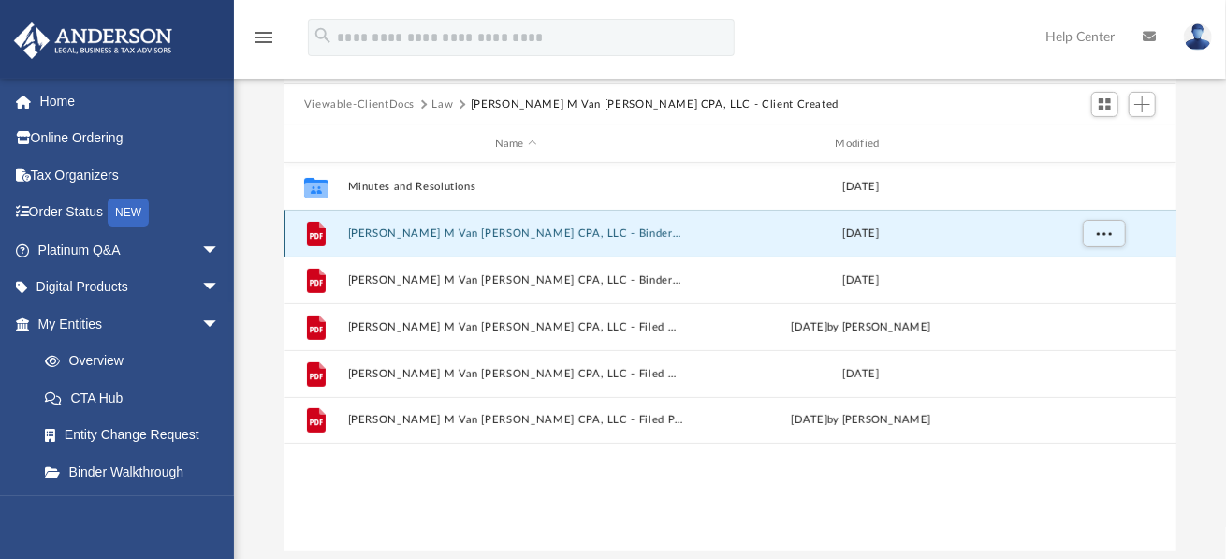
click at [392, 229] on button "Joan M Van De Griek CPA, LLC - Binder Documents - DocuSigned.pdf" at bounding box center [516, 233] width 337 height 12
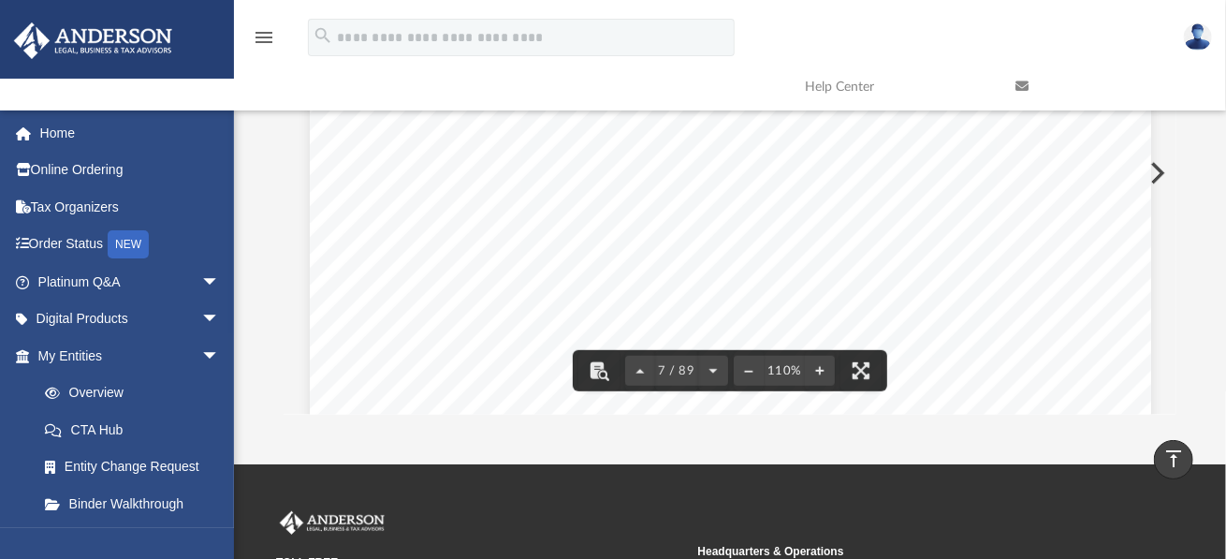
scroll to position [229, 0]
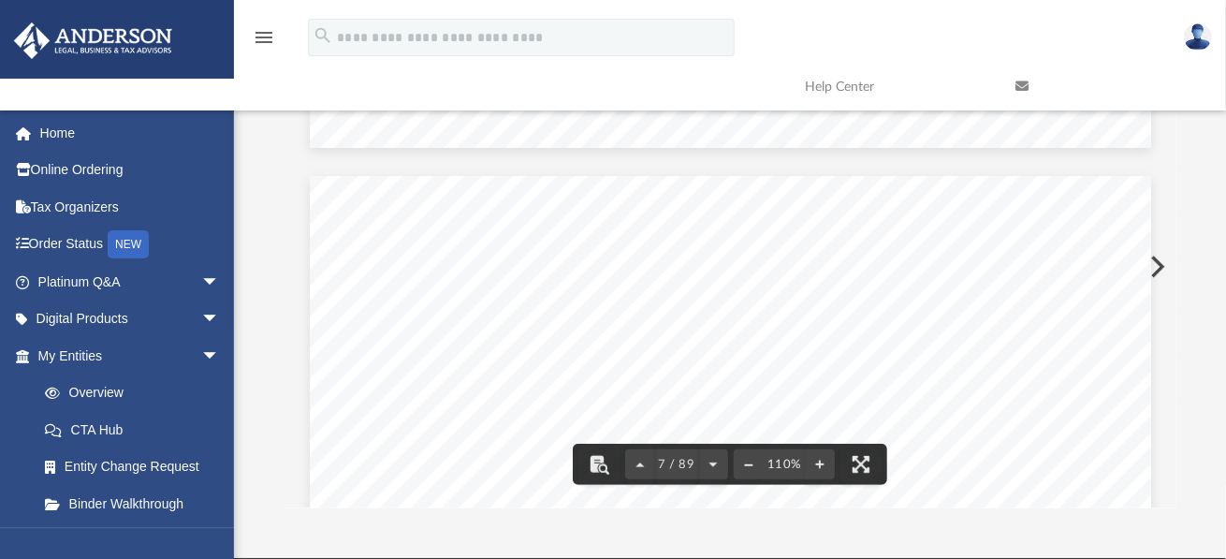
click at [744, 469] on button "File preview" at bounding box center [749, 464] width 30 height 41
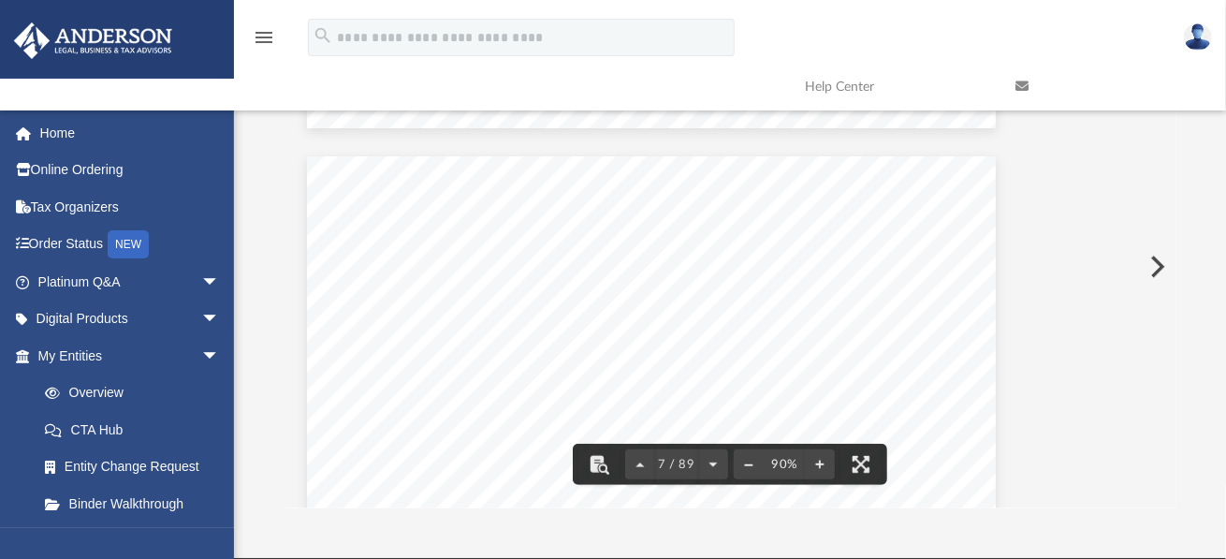
click at [744, 469] on button "File preview" at bounding box center [749, 464] width 30 height 41
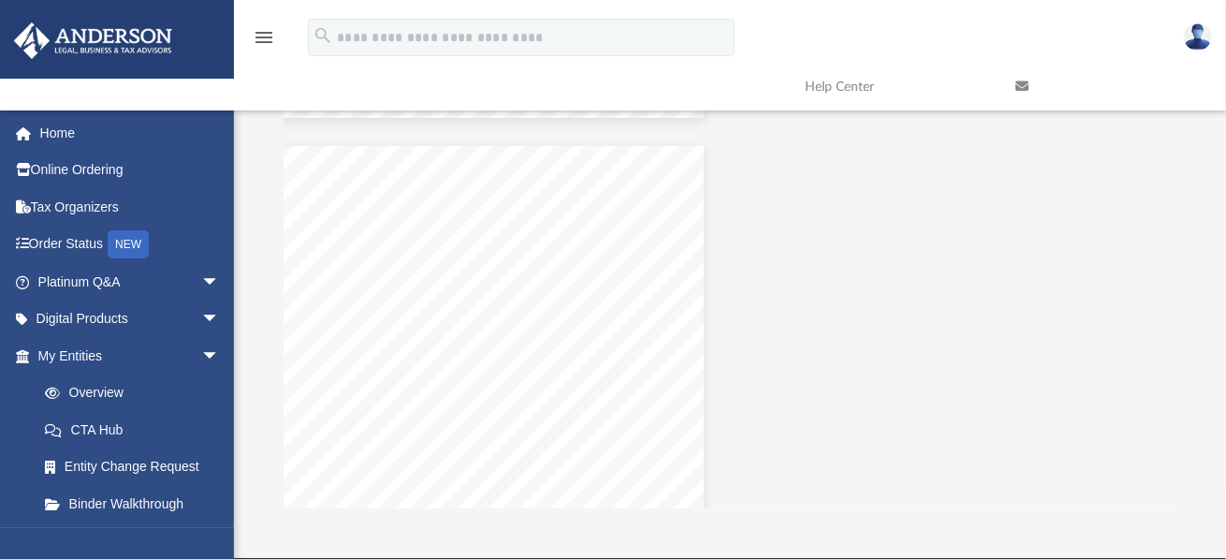
click at [1166, 445] on div "Scroll to top vertical_align_top" at bounding box center [1173, 459] width 39 height 39
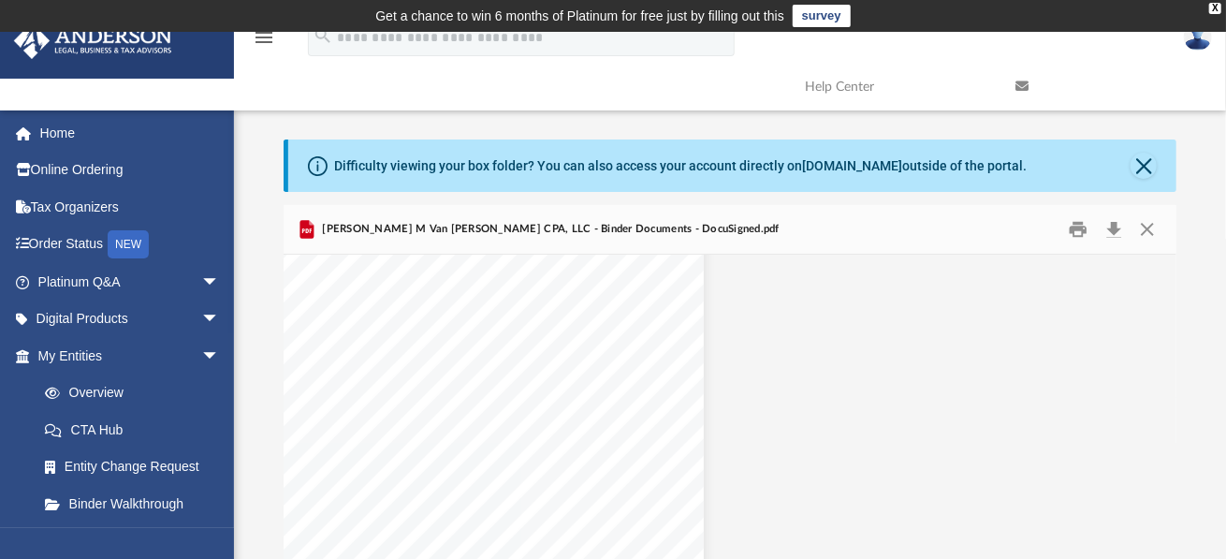
scroll to position [49432, 345]
click at [1112, 225] on button "Download" at bounding box center [1114, 229] width 34 height 29
click at [70, 361] on link "My Entities arrow_drop_down" at bounding box center [130, 355] width 235 height 37
click at [95, 131] on link "Home" at bounding box center [130, 132] width 235 height 37
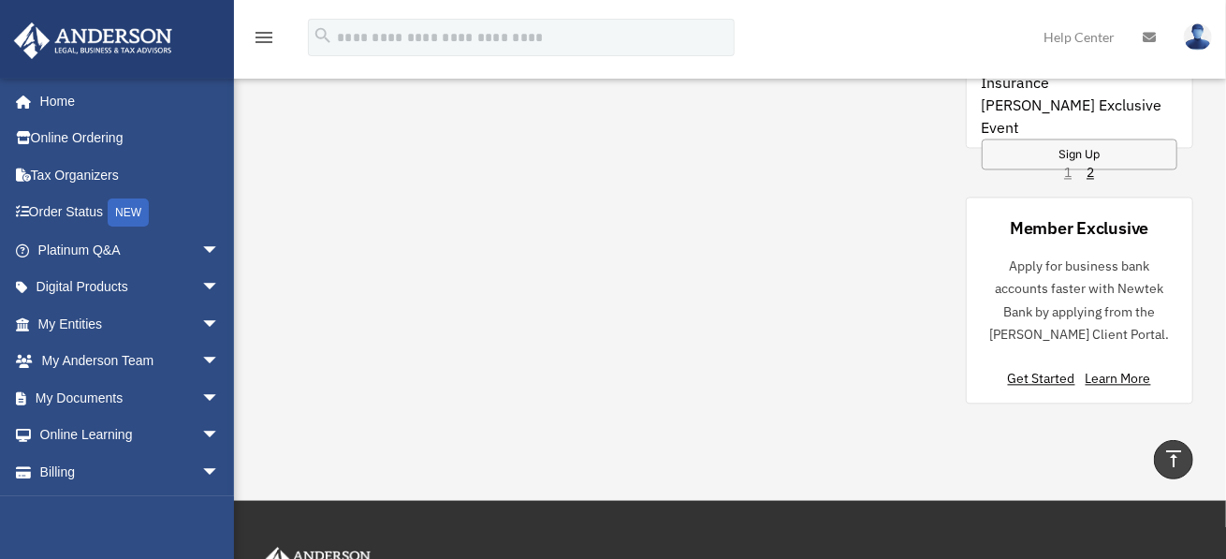
scroll to position [1866, 0]
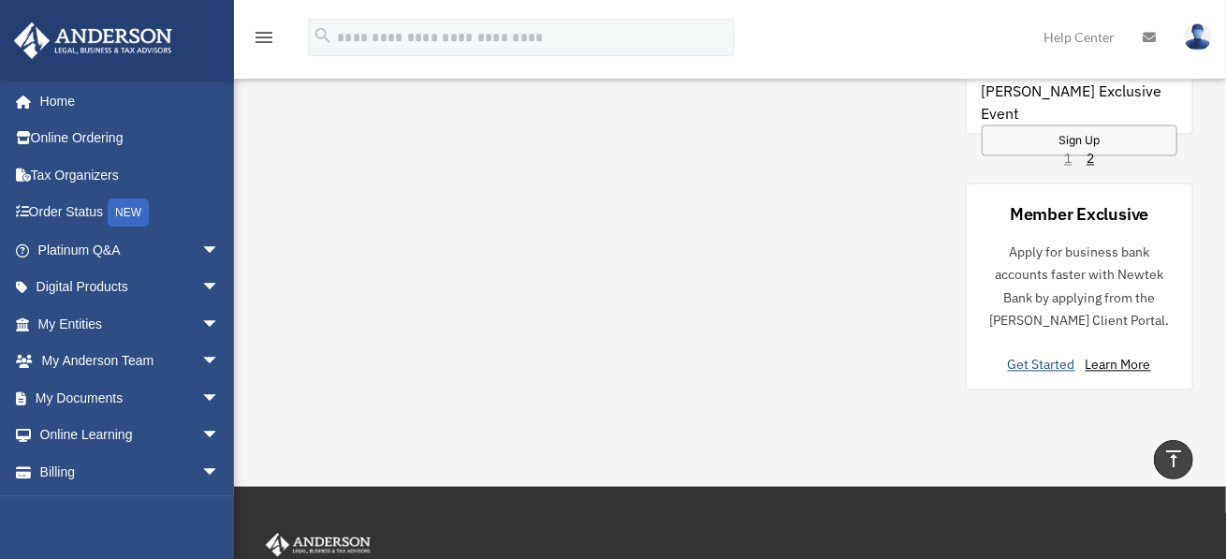
click at [1043, 361] on link "Get Started" at bounding box center [1045, 364] width 75 height 17
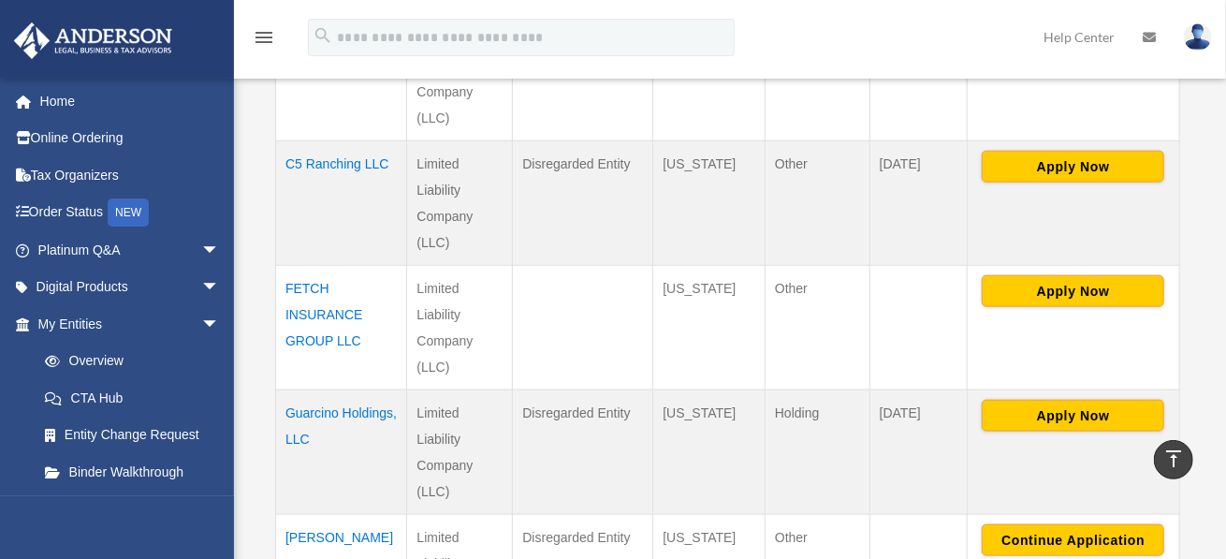
scroll to position [1030, 0]
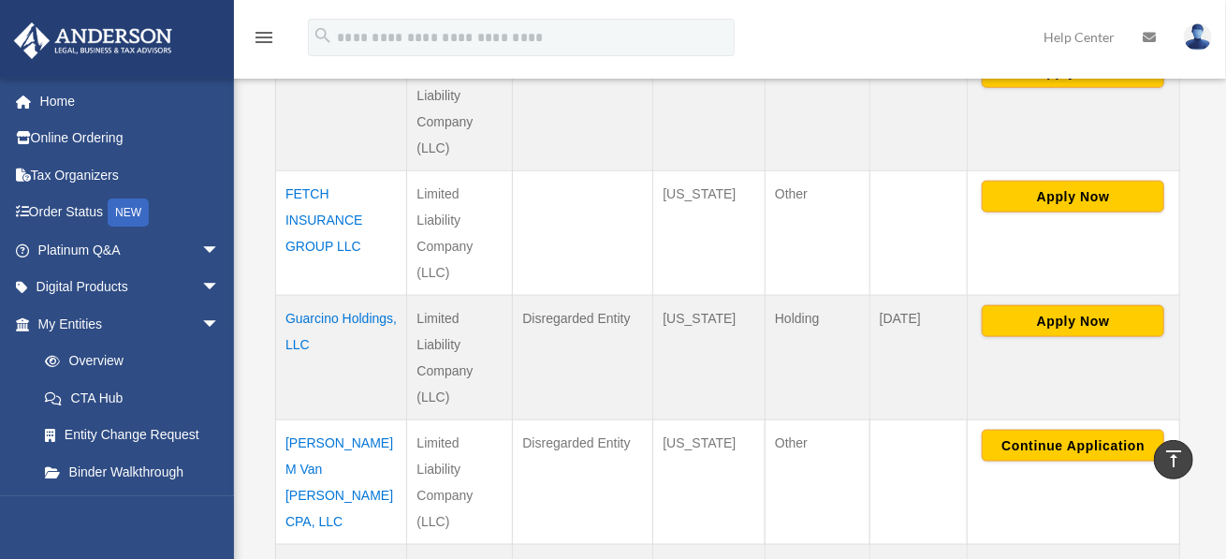
click at [349, 441] on td "[PERSON_NAME] M Van [PERSON_NAME] CPA, LLC" at bounding box center [341, 482] width 131 height 124
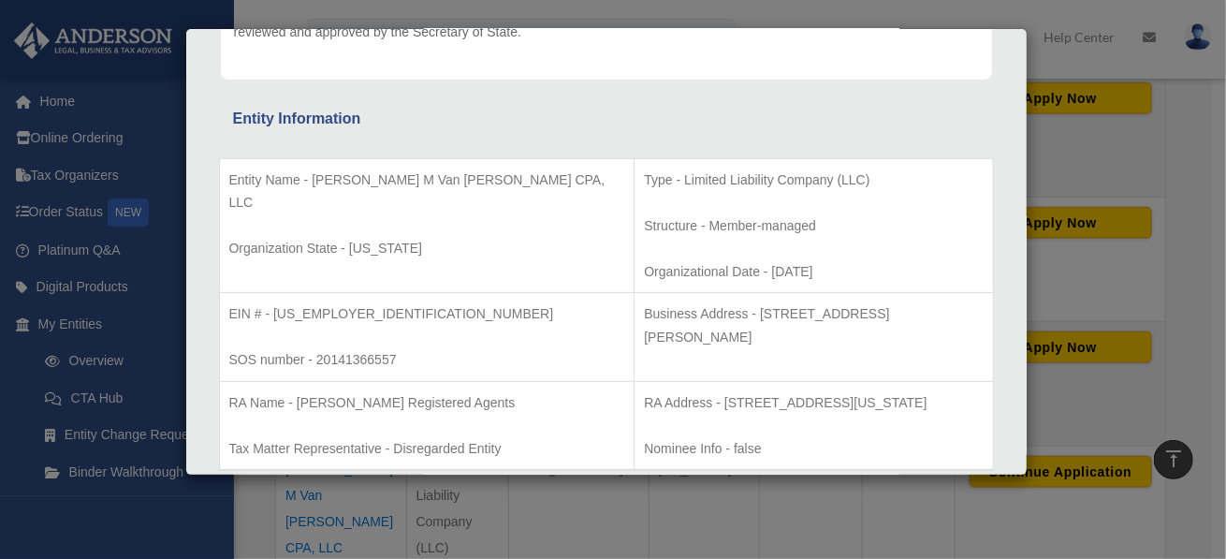
scroll to position [285, 0]
click at [1201, 280] on div "Details × Articles Sent Organizational Date" at bounding box center [613, 279] width 1226 height 559
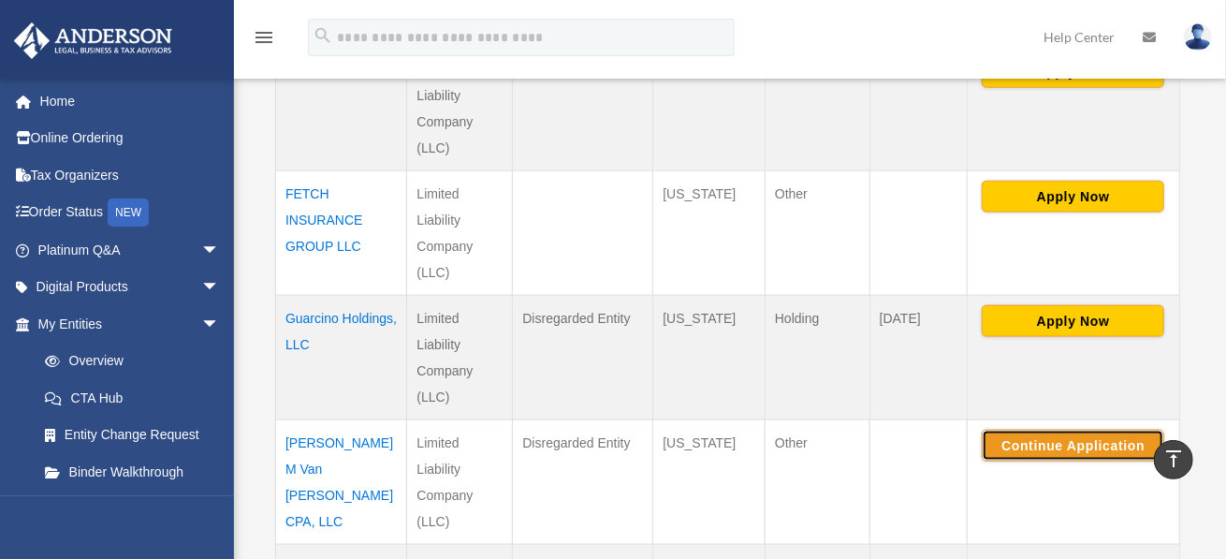
click at [1074, 444] on button "Continue Application" at bounding box center [1073, 446] width 183 height 32
click at [1195, 49] on img at bounding box center [1198, 36] width 28 height 27
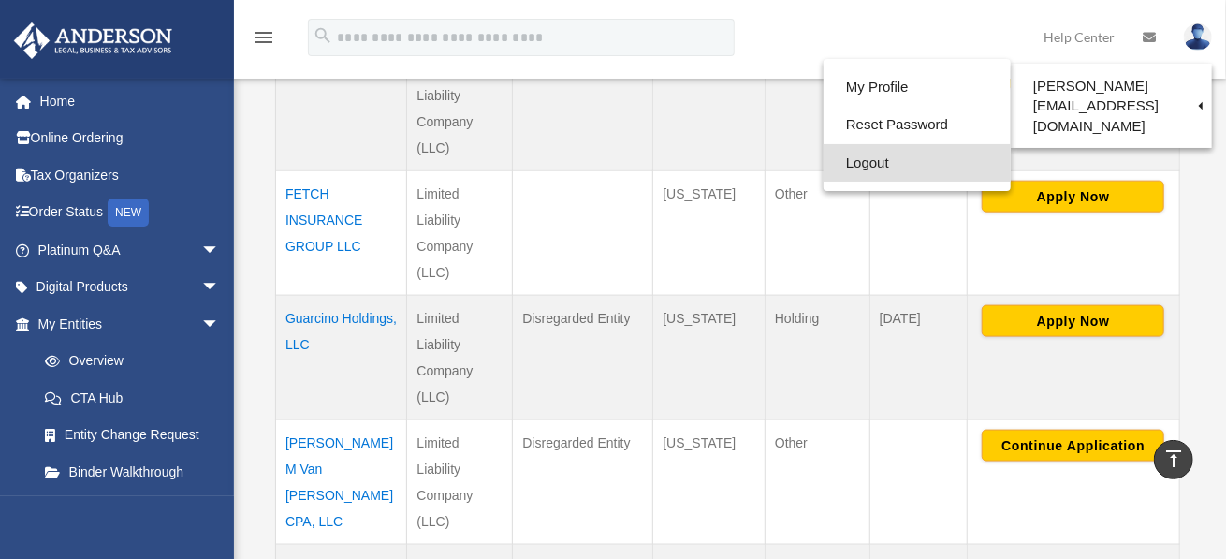
click at [850, 160] on link "Logout" at bounding box center [917, 163] width 187 height 38
